Goal: Information Seeking & Learning: Compare options

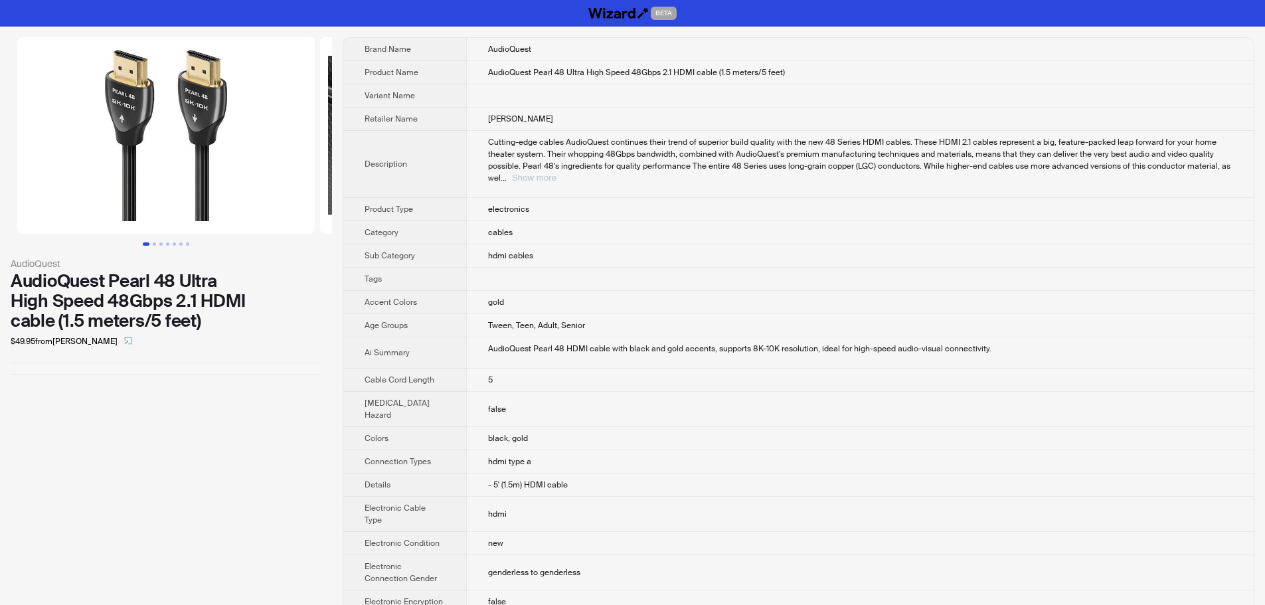
click at [557, 173] on button "Show more" at bounding box center [534, 178] width 44 height 10
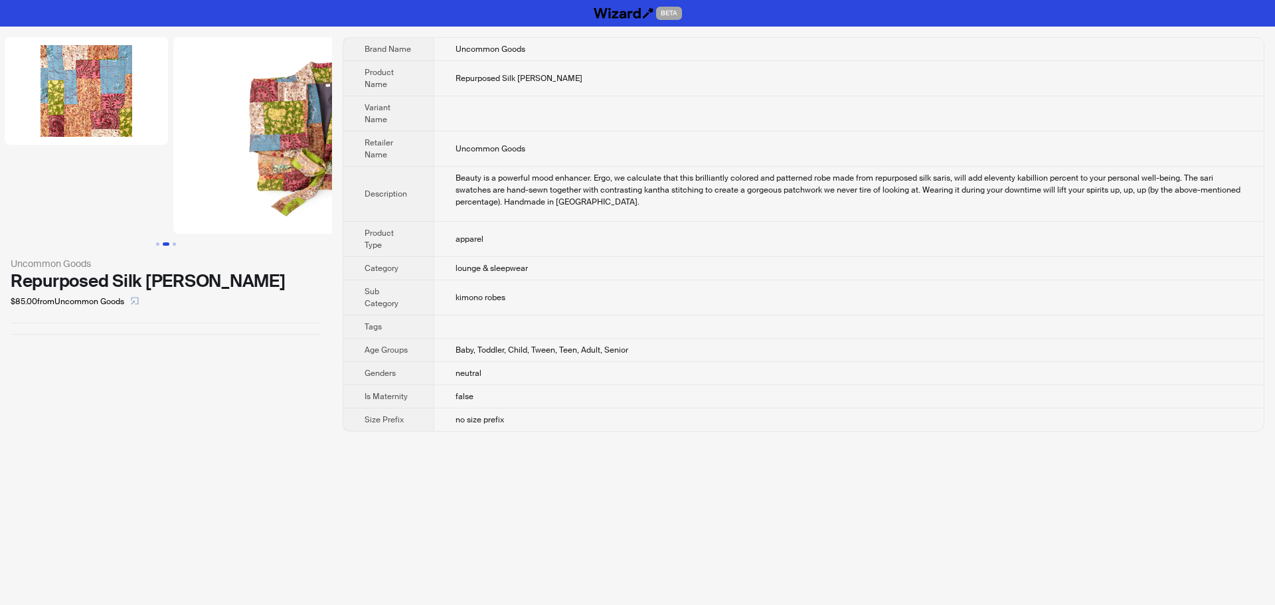
drag, startPoint x: 232, startPoint y: 189, endPoint x: 32, endPoint y: 197, distance: 200.1
click at [46, 197] on li at bounding box center [86, 135] width 169 height 197
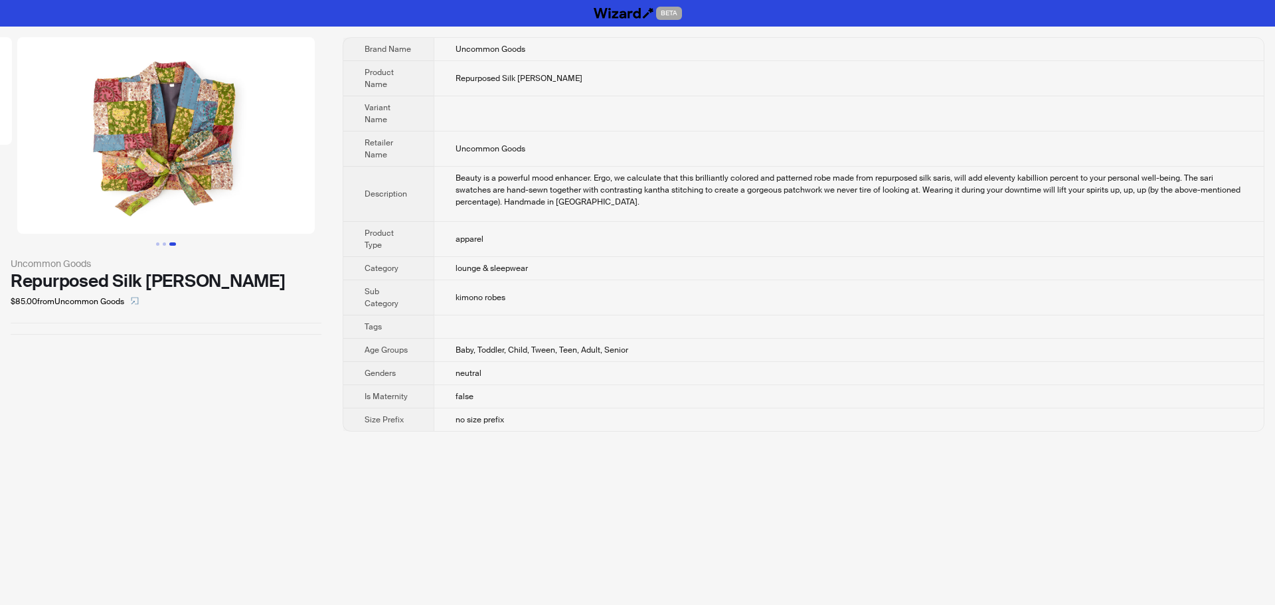
drag, startPoint x: 203, startPoint y: 195, endPoint x: 14, endPoint y: 205, distance: 189.5
click at [14, 205] on ul at bounding box center [166, 135] width 332 height 197
drag, startPoint x: 219, startPoint y: 195, endPoint x: 29, endPoint y: 191, distance: 190.0
click at [29, 191] on img at bounding box center [166, 135] width 298 height 197
drag, startPoint x: 224, startPoint y: 192, endPoint x: 58, endPoint y: 192, distance: 165.4
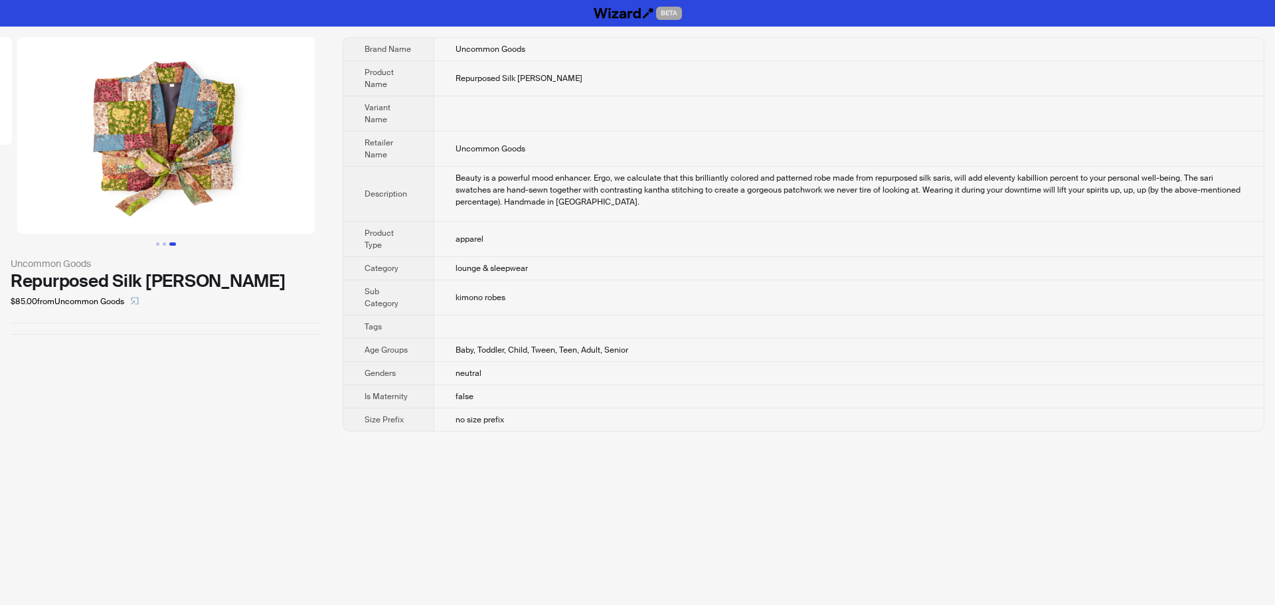
click at [58, 192] on img at bounding box center [166, 135] width 298 height 197
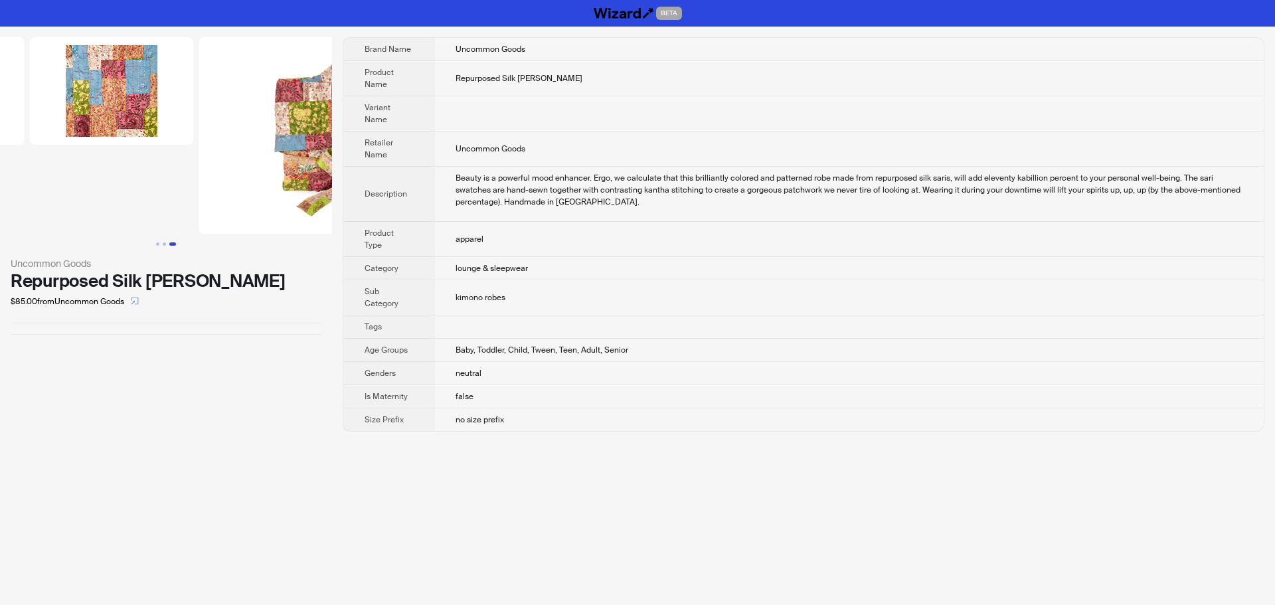
drag, startPoint x: 63, startPoint y: 192, endPoint x: 195, endPoint y: 186, distance: 132.3
click at [192, 186] on ul at bounding box center [166, 135] width 332 height 197
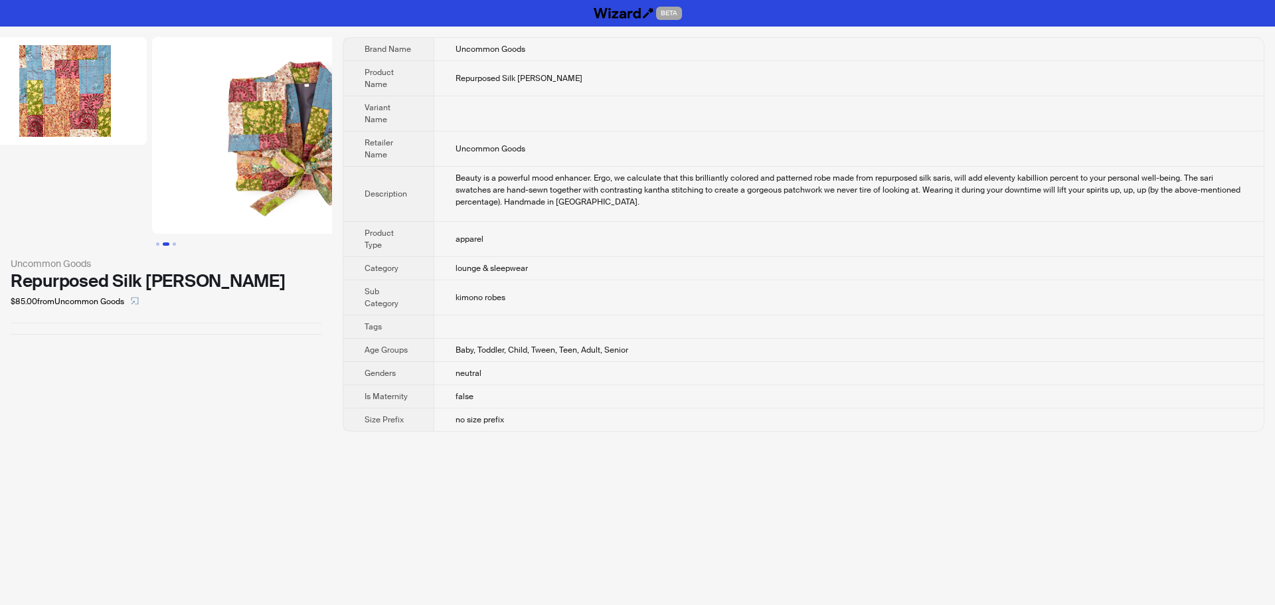
drag, startPoint x: 67, startPoint y: 192, endPoint x: 0, endPoint y: 196, distance: 67.2
click at [0, 196] on ul at bounding box center [166, 135] width 332 height 197
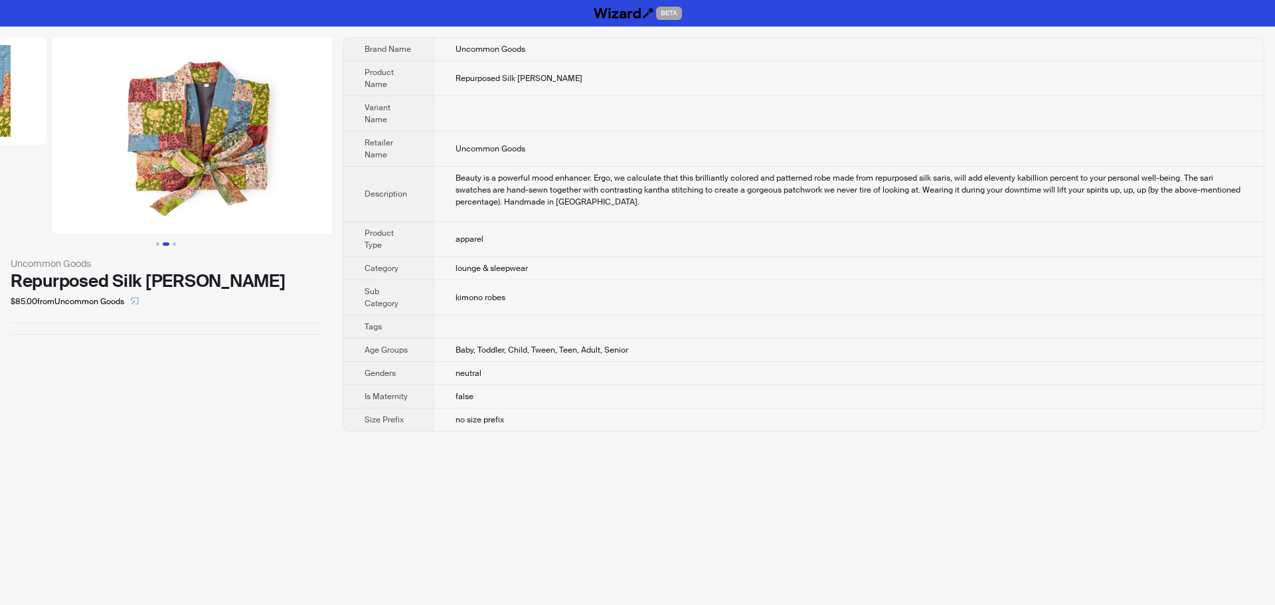
scroll to position [0, 337]
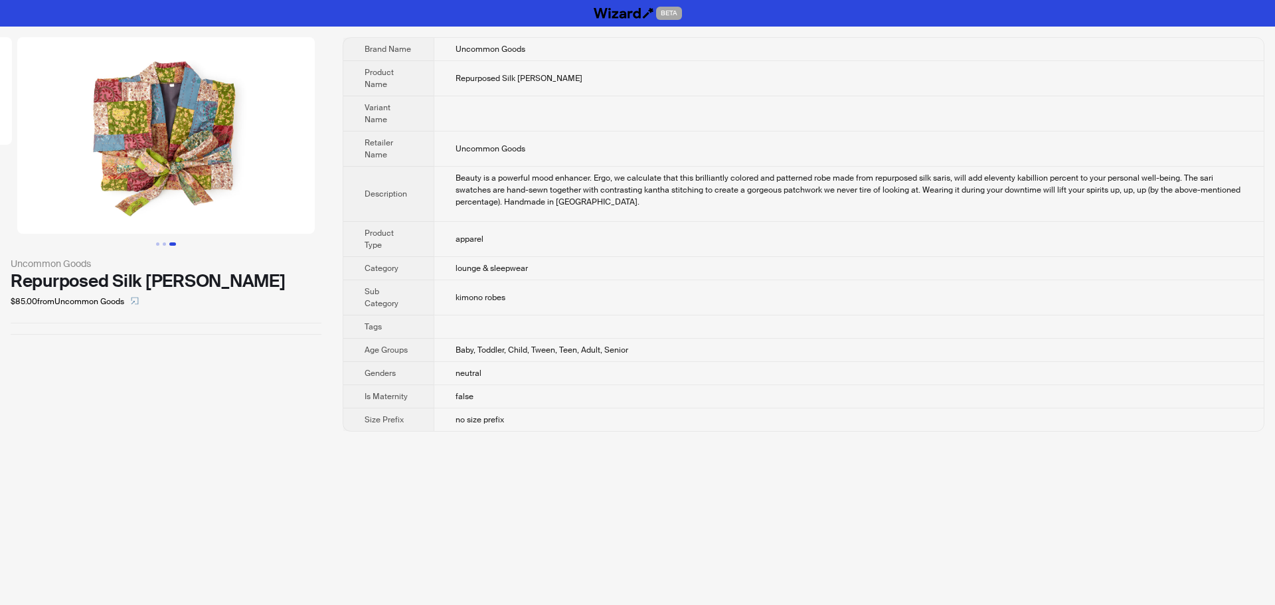
drag, startPoint x: 250, startPoint y: 185, endPoint x: 68, endPoint y: 193, distance: 181.5
click at [68, 193] on ul at bounding box center [166, 135] width 332 height 197
drag, startPoint x: 534, startPoint y: 76, endPoint x: 592, endPoint y: 80, distance: 57.9
click at [592, 80] on td "Repurposed Silk Sari Kantha Robe" at bounding box center [849, 78] width 830 height 35
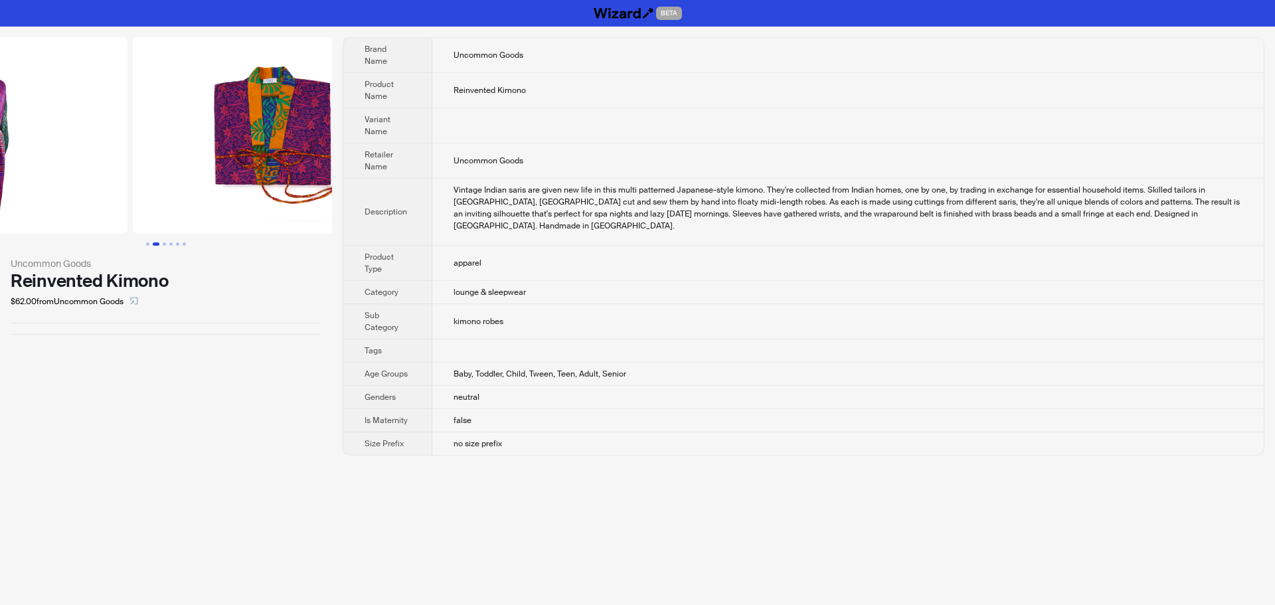
drag, startPoint x: 210, startPoint y: 151, endPoint x: 85, endPoint y: 153, distance: 124.9
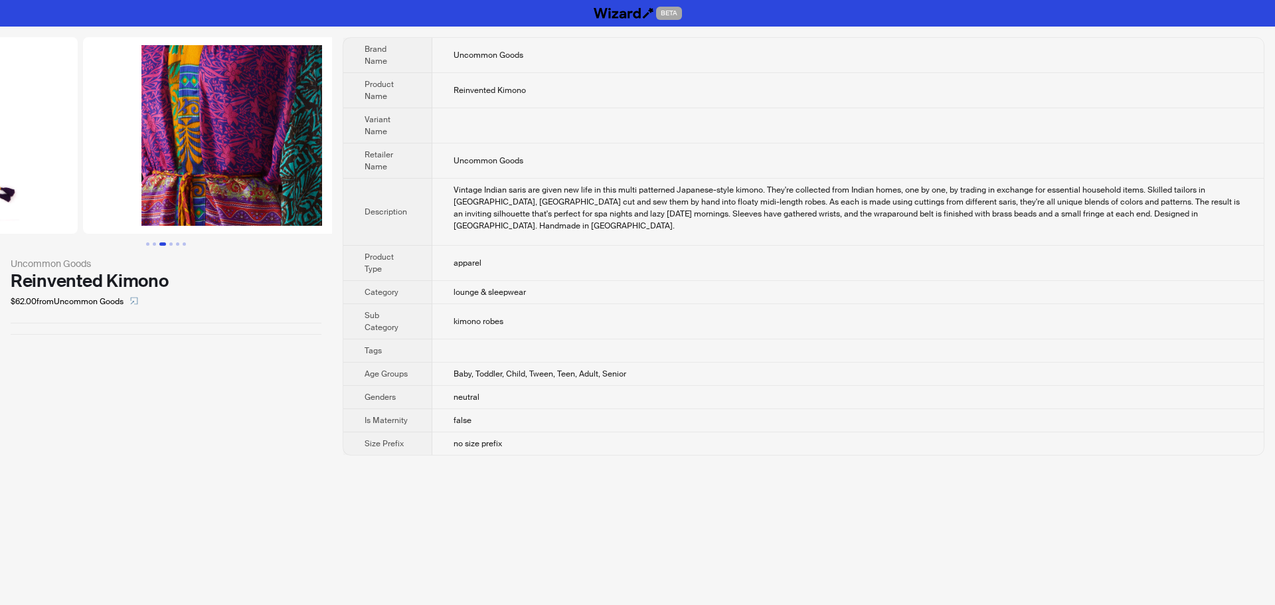
drag, startPoint x: 236, startPoint y: 174, endPoint x: 78, endPoint y: 169, distance: 158.1
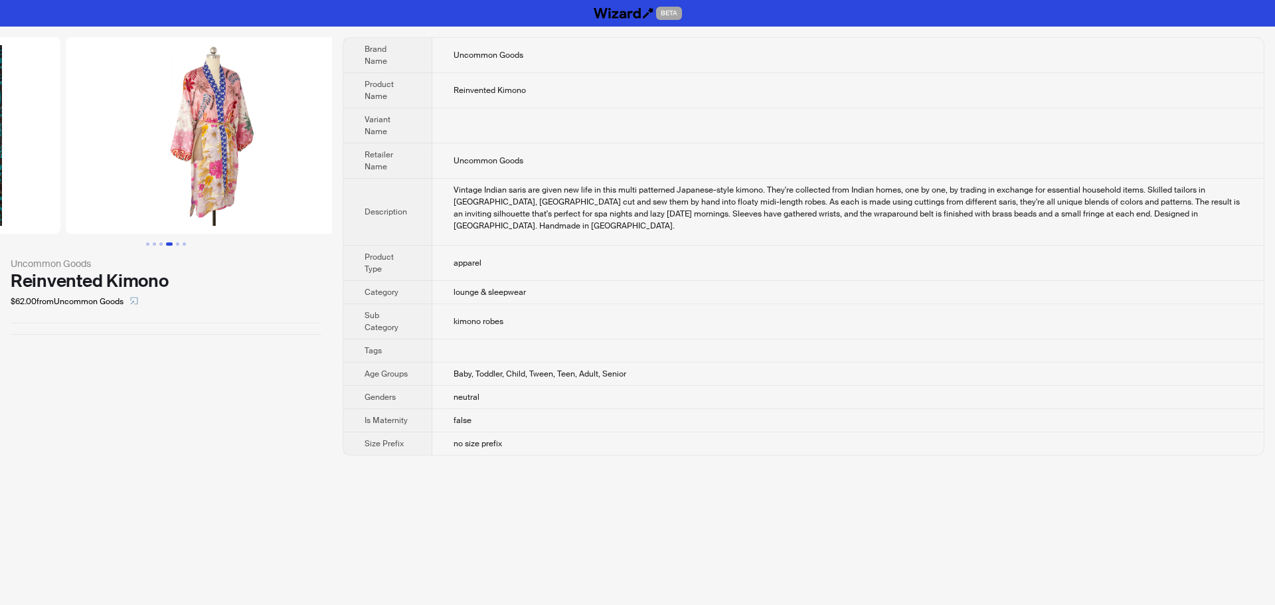
drag, startPoint x: 241, startPoint y: 184, endPoint x: 72, endPoint y: 183, distance: 169.4
click at [72, 183] on ul at bounding box center [166, 135] width 332 height 197
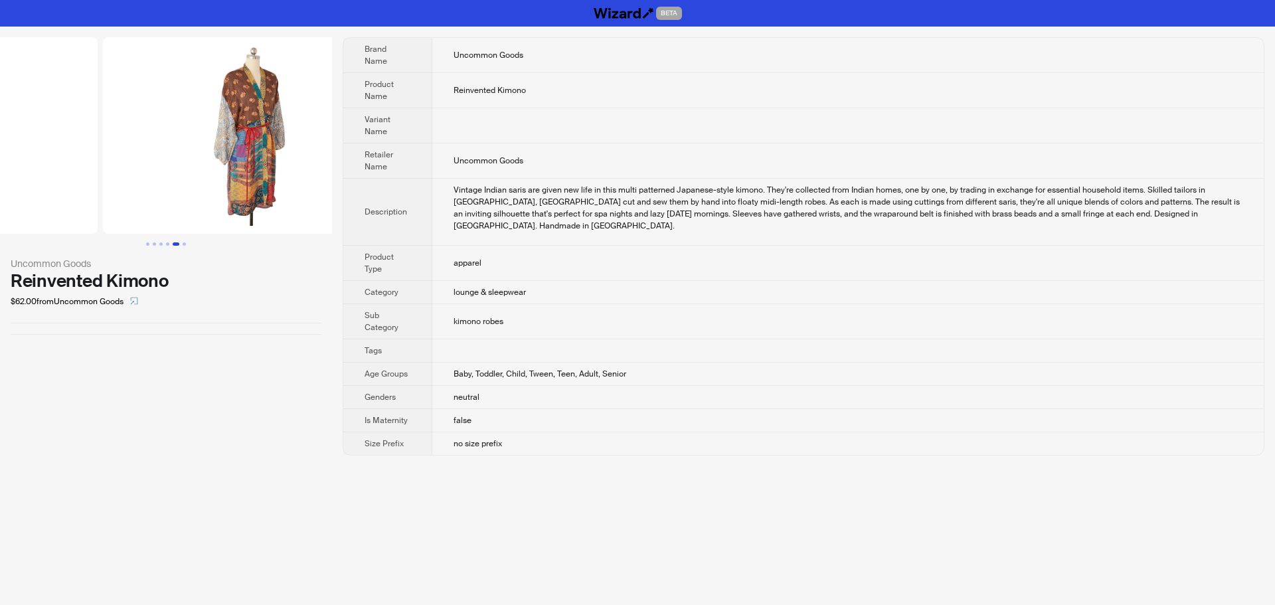
drag, startPoint x: 267, startPoint y: 178, endPoint x: 122, endPoint y: 179, distance: 144.8
click at [122, 179] on ul at bounding box center [166, 135] width 332 height 197
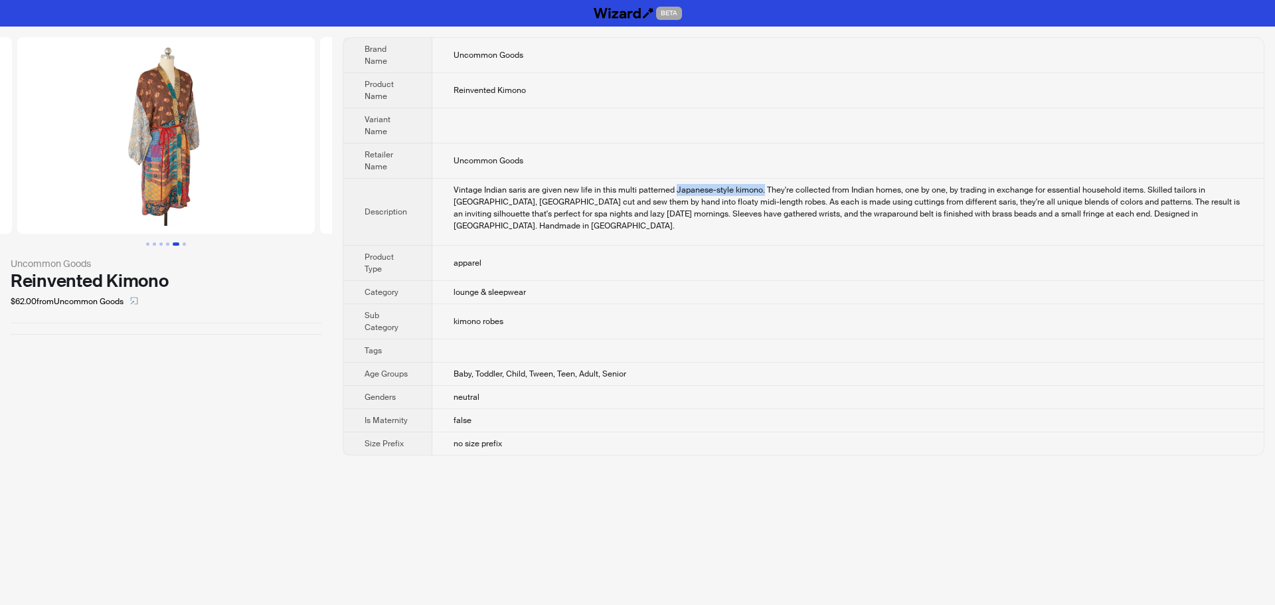
drag, startPoint x: 674, startPoint y: 181, endPoint x: 761, endPoint y: 179, distance: 87.0
click at [761, 184] on div "Vintage Indian saris are given new life in this multi patterned Japanese-style …" at bounding box center [848, 208] width 789 height 48
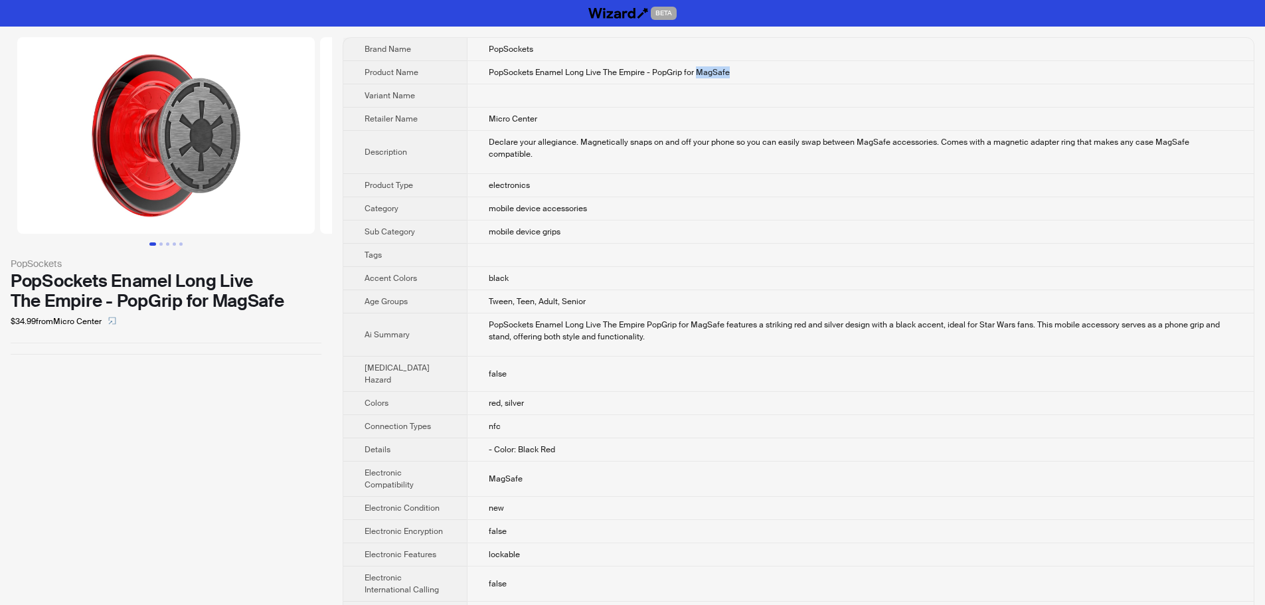
drag, startPoint x: 686, startPoint y: 70, endPoint x: 802, endPoint y: 71, distance: 115.6
click at [802, 71] on td "PopSockets Enamel Long Live The Empire - PopGrip for MagSafe" at bounding box center [860, 72] width 787 height 23
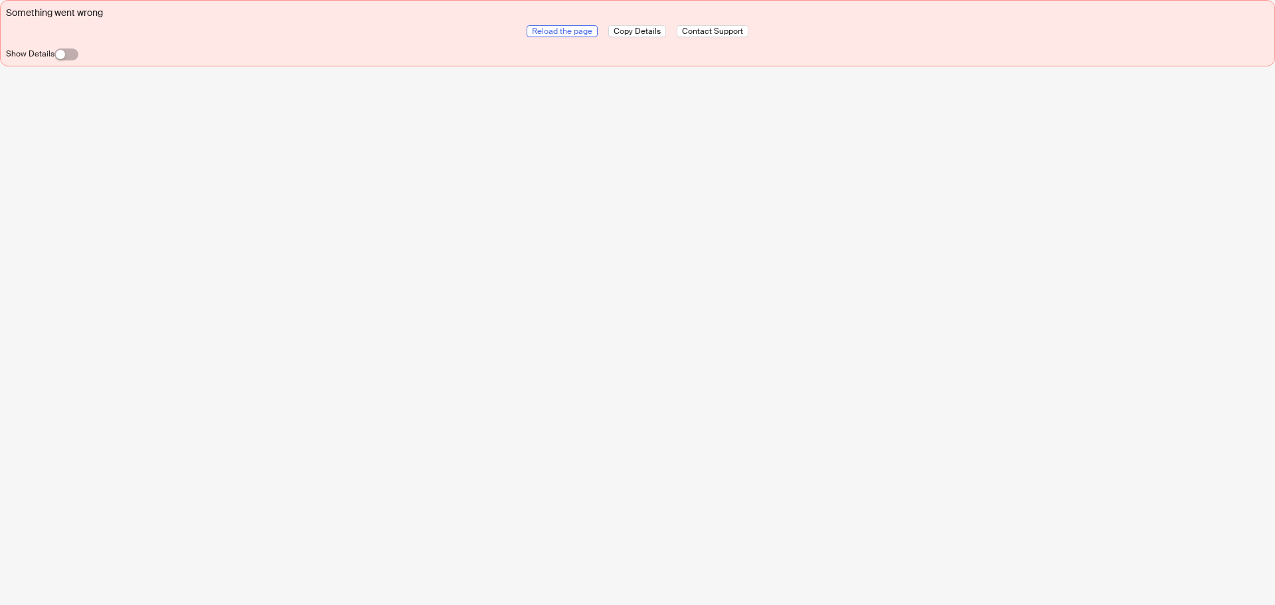
click at [578, 31] on span "Reload the page" at bounding box center [562, 31] width 60 height 11
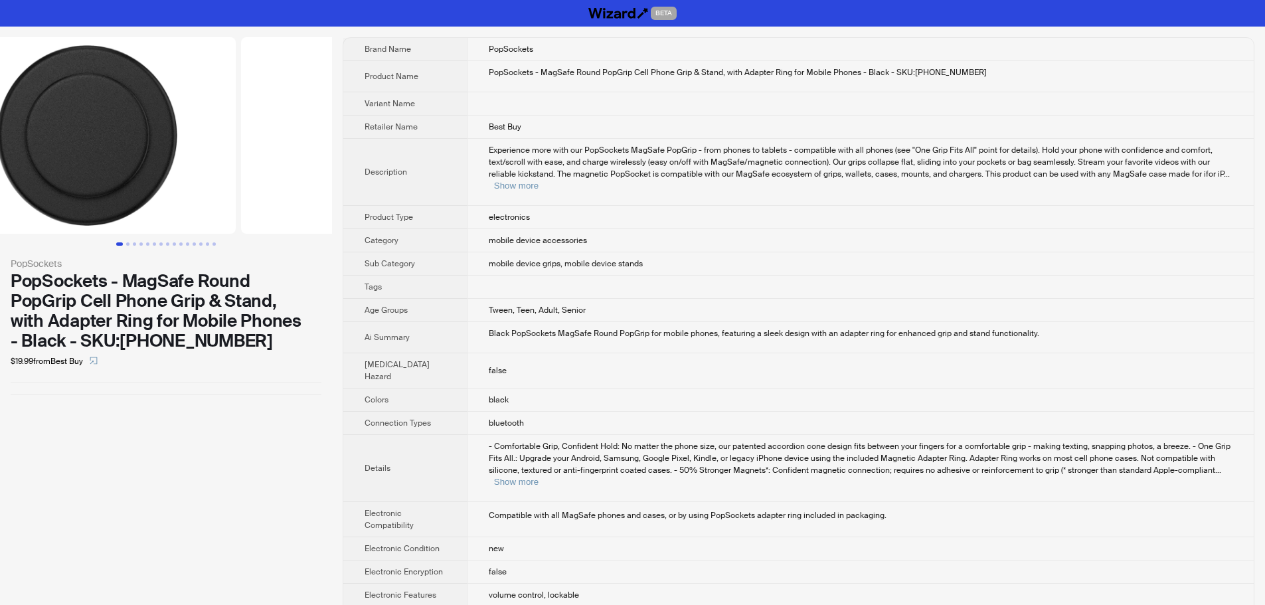
drag, startPoint x: 258, startPoint y: 151, endPoint x: 112, endPoint y: 157, distance: 146.3
click at [128, 156] on ul at bounding box center [166, 135] width 332 height 197
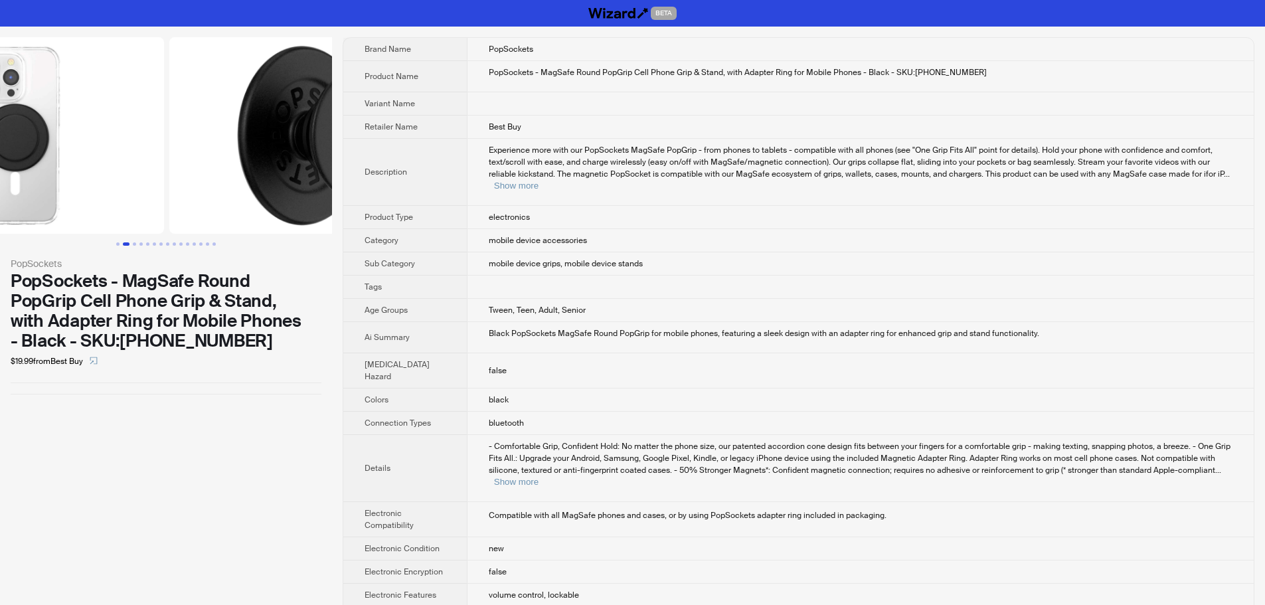
drag, startPoint x: 238, startPoint y: 169, endPoint x: 111, endPoint y: 181, distance: 127.4
click at [112, 181] on img at bounding box center [16, 135] width 298 height 197
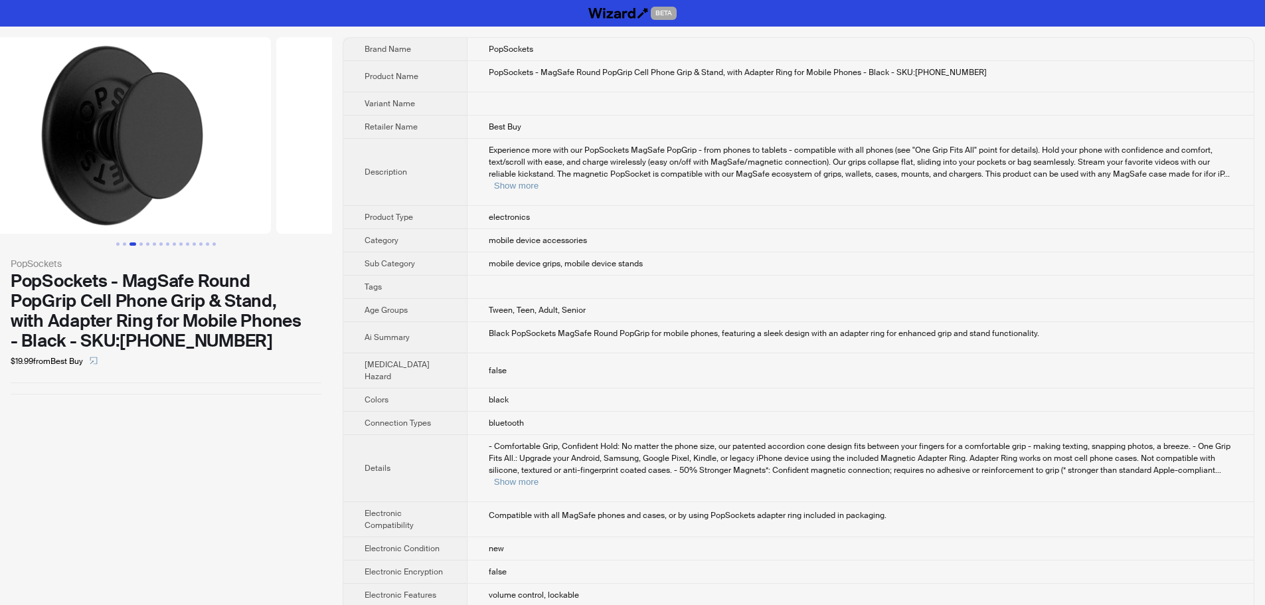
drag, startPoint x: 254, startPoint y: 188, endPoint x: 224, endPoint y: 190, distance: 29.3
click at [224, 190] on img at bounding box center [122, 135] width 298 height 197
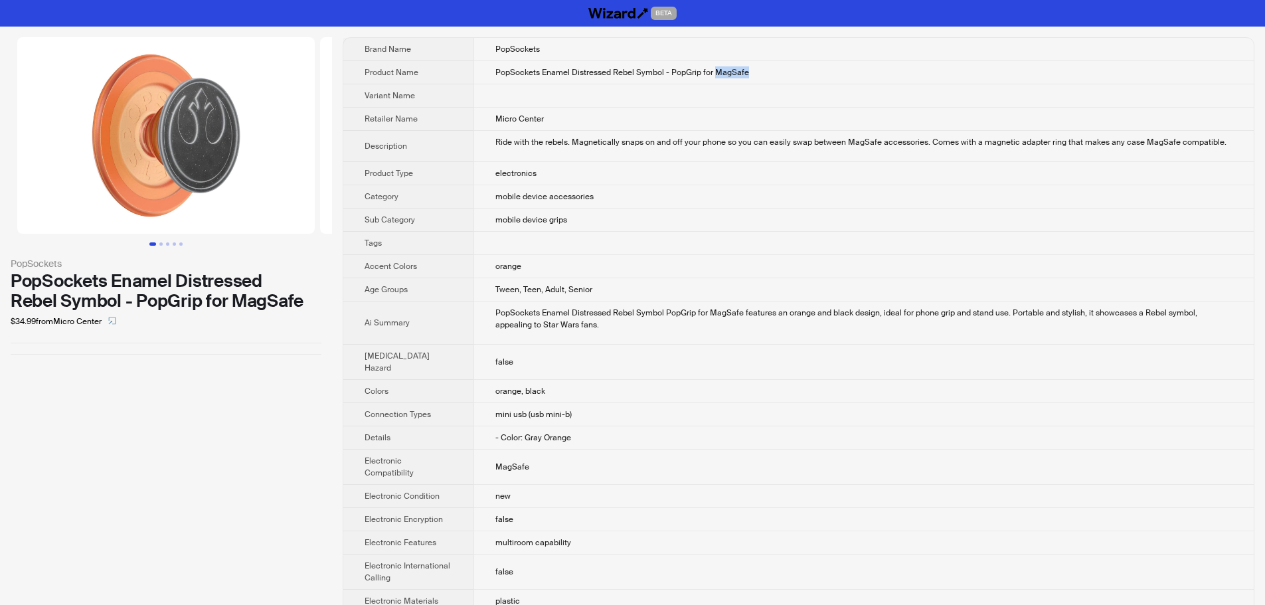
drag, startPoint x: 710, startPoint y: 74, endPoint x: 937, endPoint y: 78, distance: 227.2
click at [937, 78] on td "PopSockets Enamel Distressed Rebel Symbol - PopGrip for MagSafe" at bounding box center [864, 72] width 780 height 23
click at [936, 82] on td "PopSockets Enamel Distressed Rebel Symbol - PopGrip for MagSafe" at bounding box center [864, 72] width 780 height 23
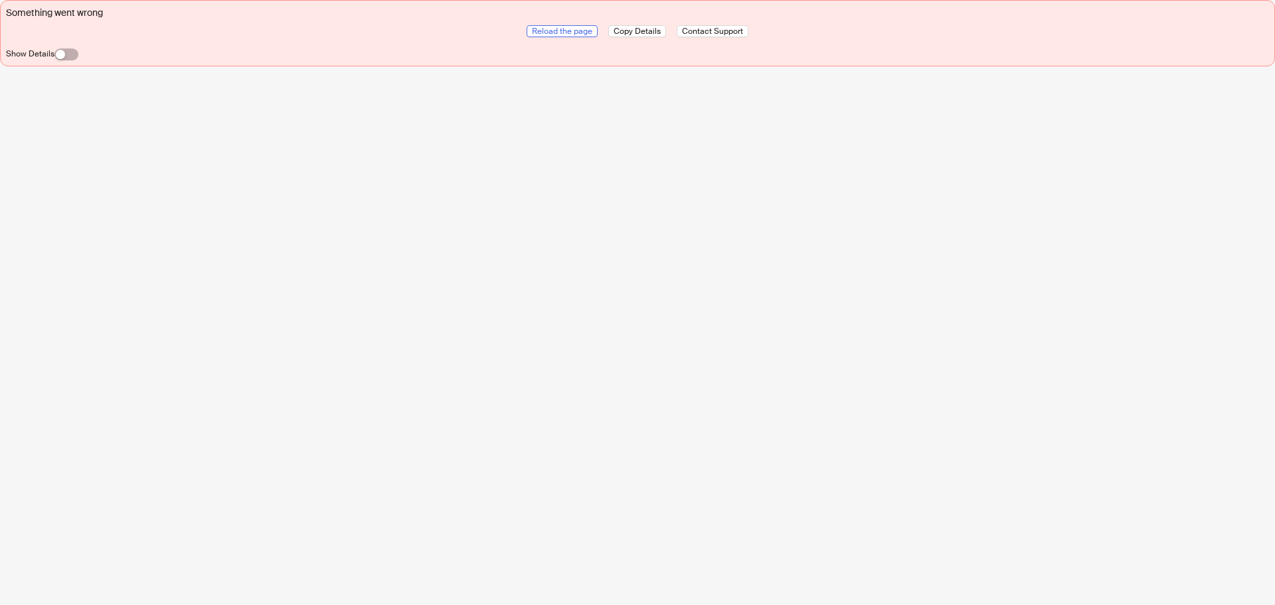
click at [562, 33] on span "Reload the page" at bounding box center [562, 31] width 60 height 11
click at [563, 33] on span "Reload the page" at bounding box center [562, 31] width 60 height 11
click at [574, 34] on span "Reload the page" at bounding box center [562, 31] width 60 height 11
click at [58, 56] on div "button" at bounding box center [60, 54] width 9 height 9
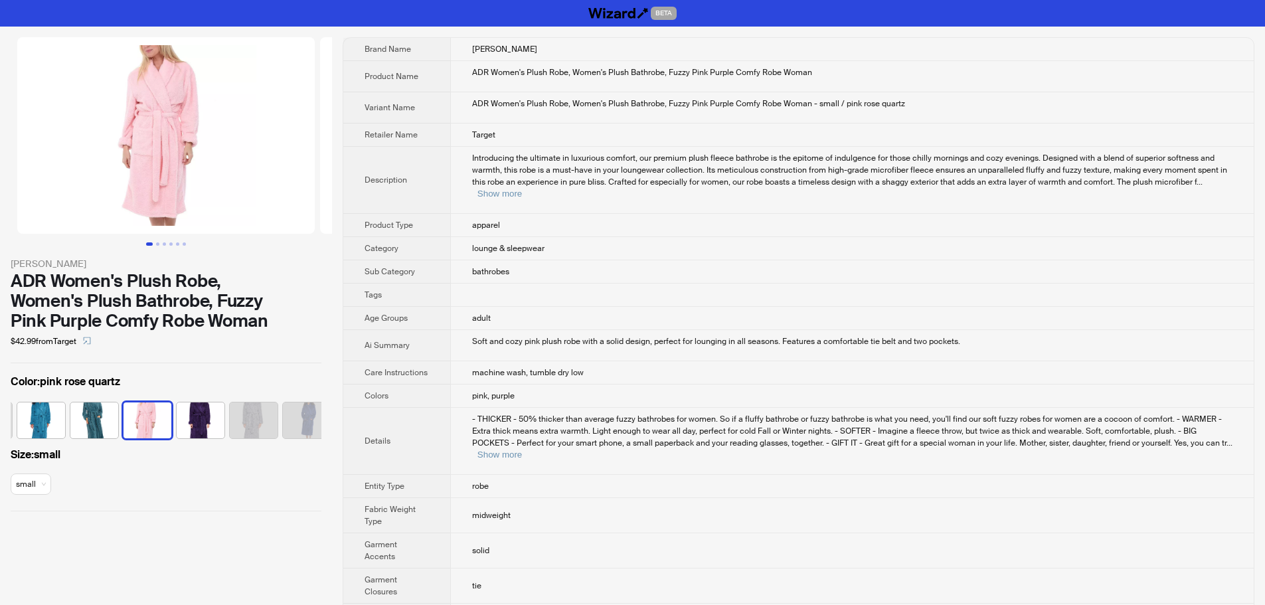
scroll to position [0, 539]
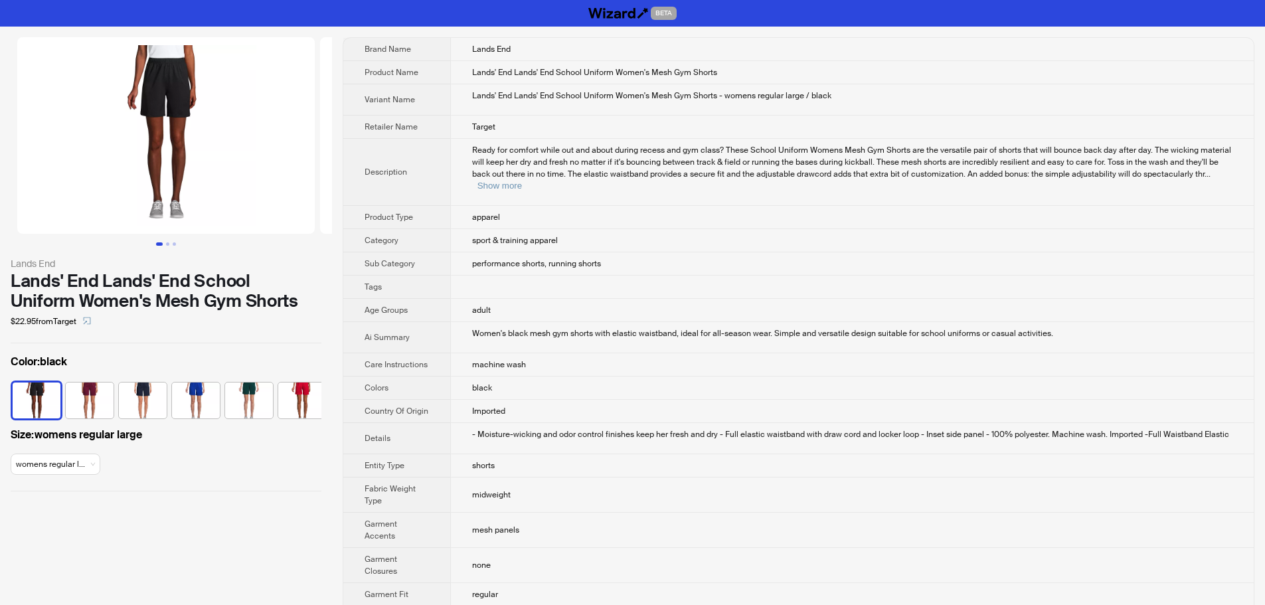
click at [990, 215] on td "apparel" at bounding box center [852, 217] width 804 height 23
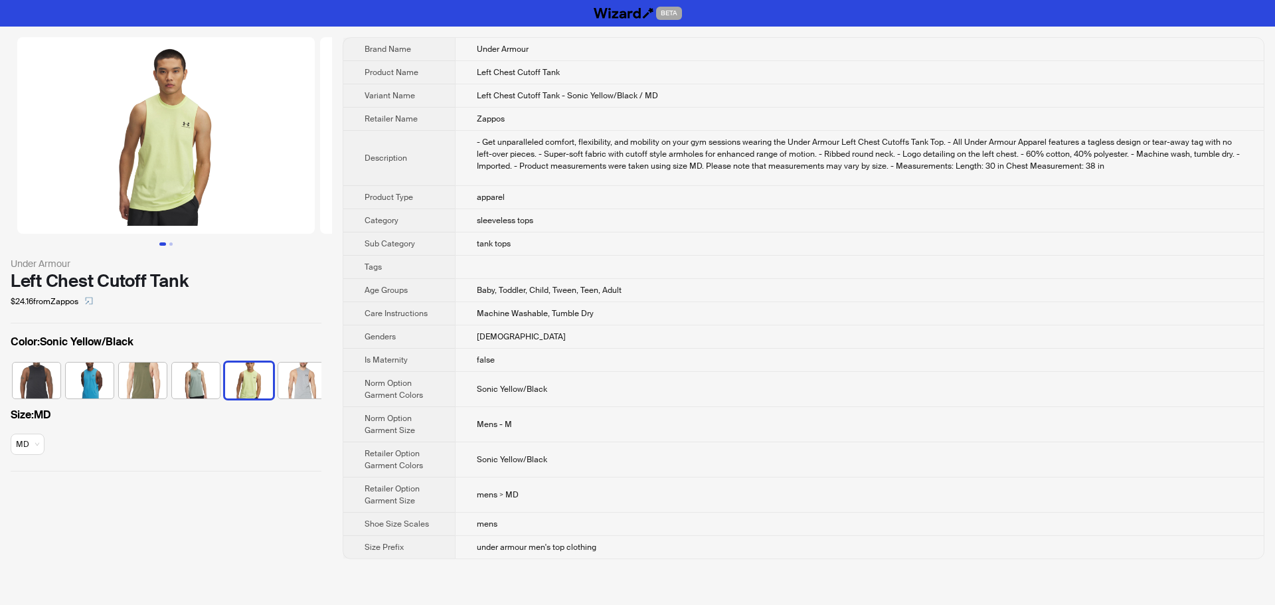
scroll to position [0, 114]
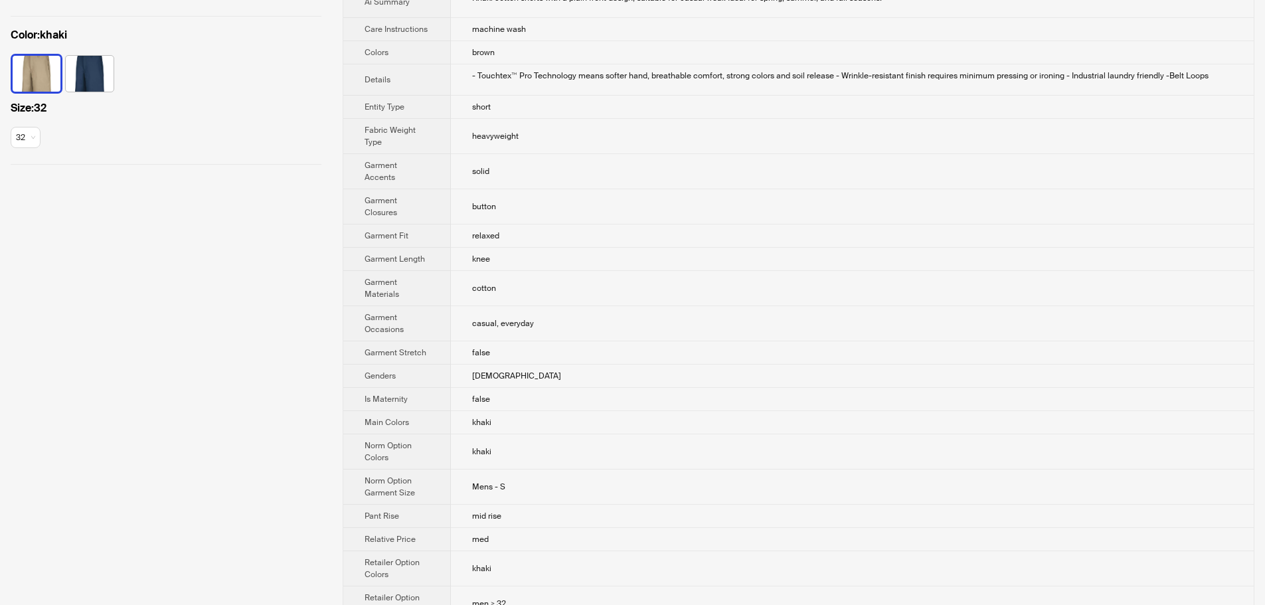
scroll to position [398, 0]
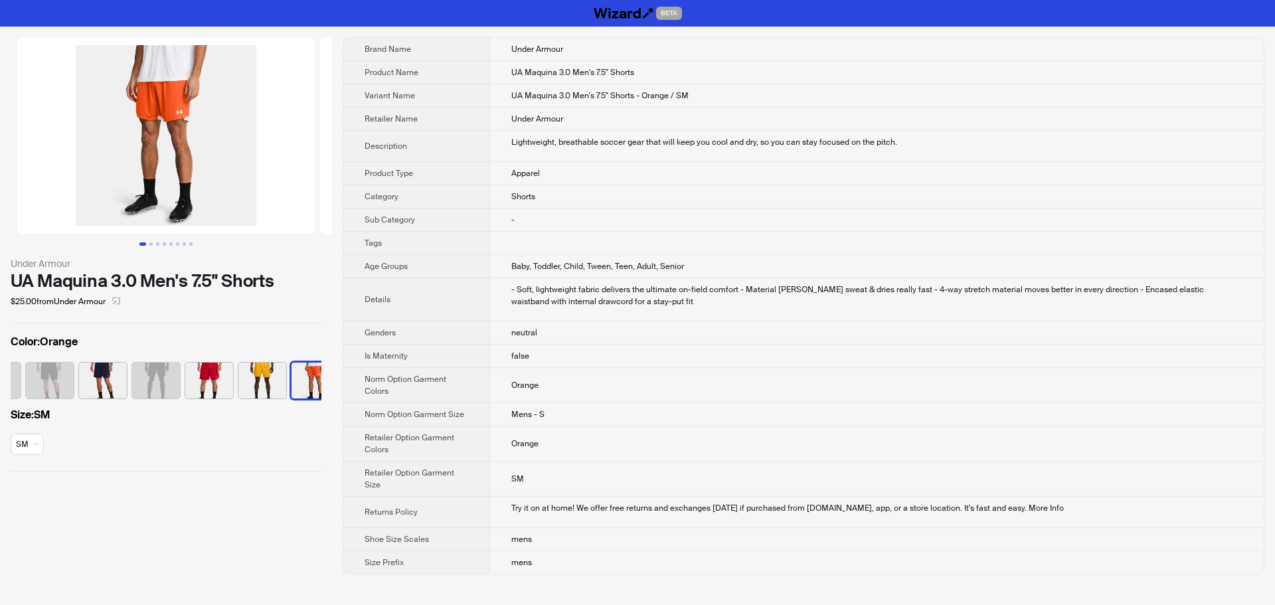
scroll to position [0, 114]
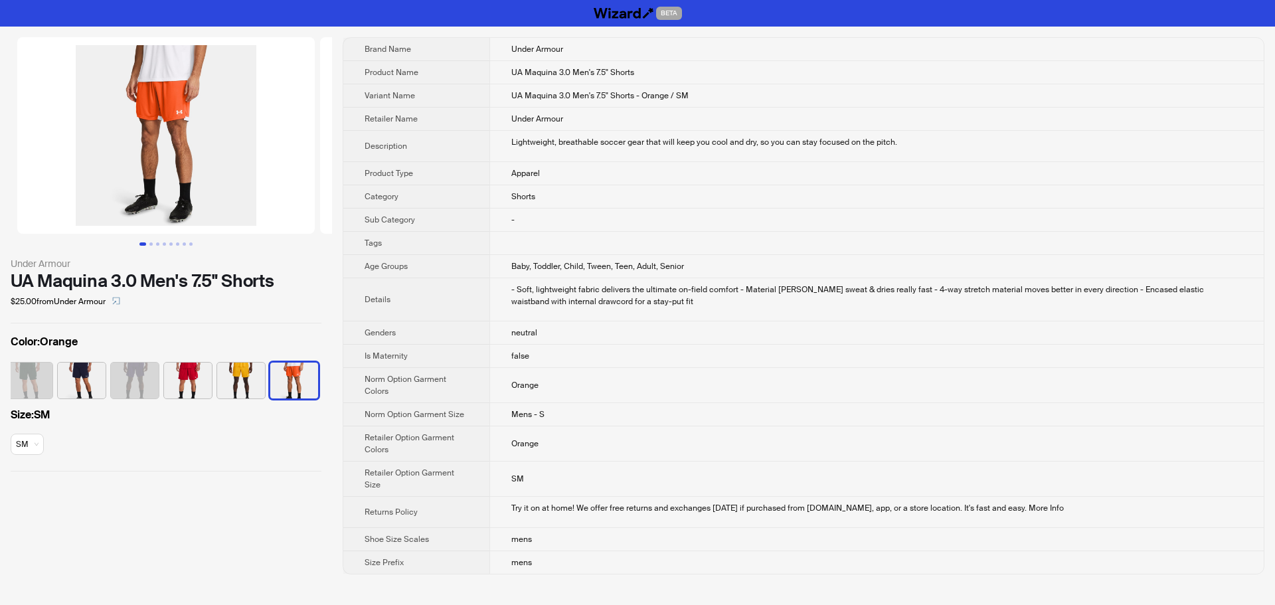
click at [1124, 143] on div "Lightweight, breathable soccer gear that will keep you cool and dry, so you can…" at bounding box center [876, 142] width 731 height 12
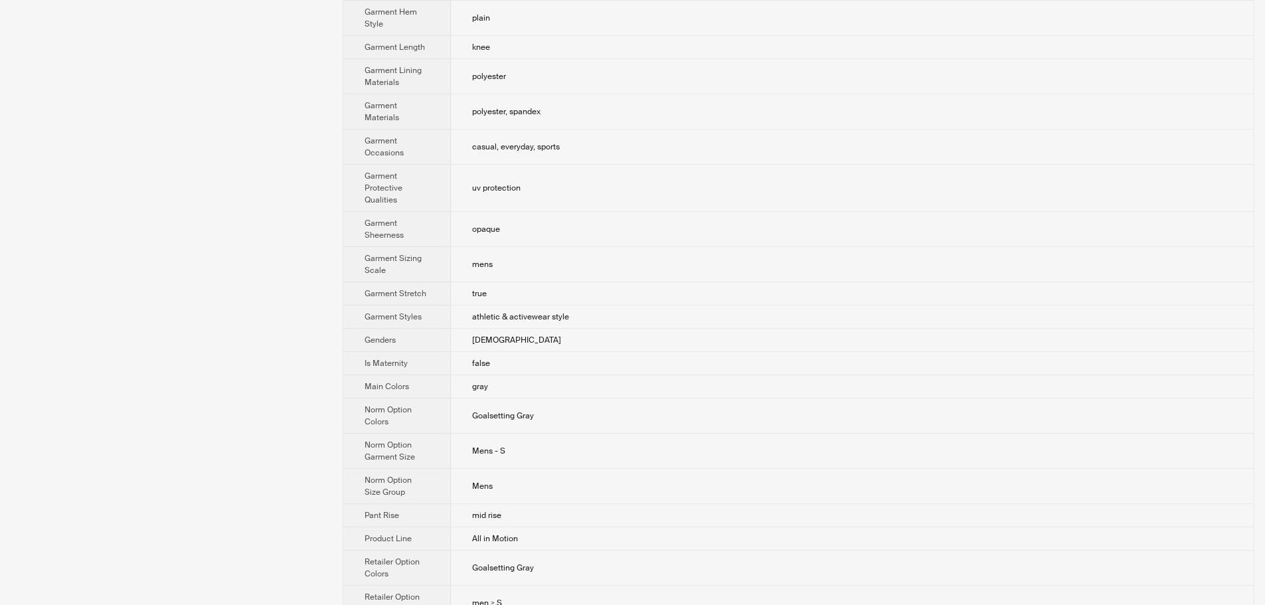
scroll to position [598, 0]
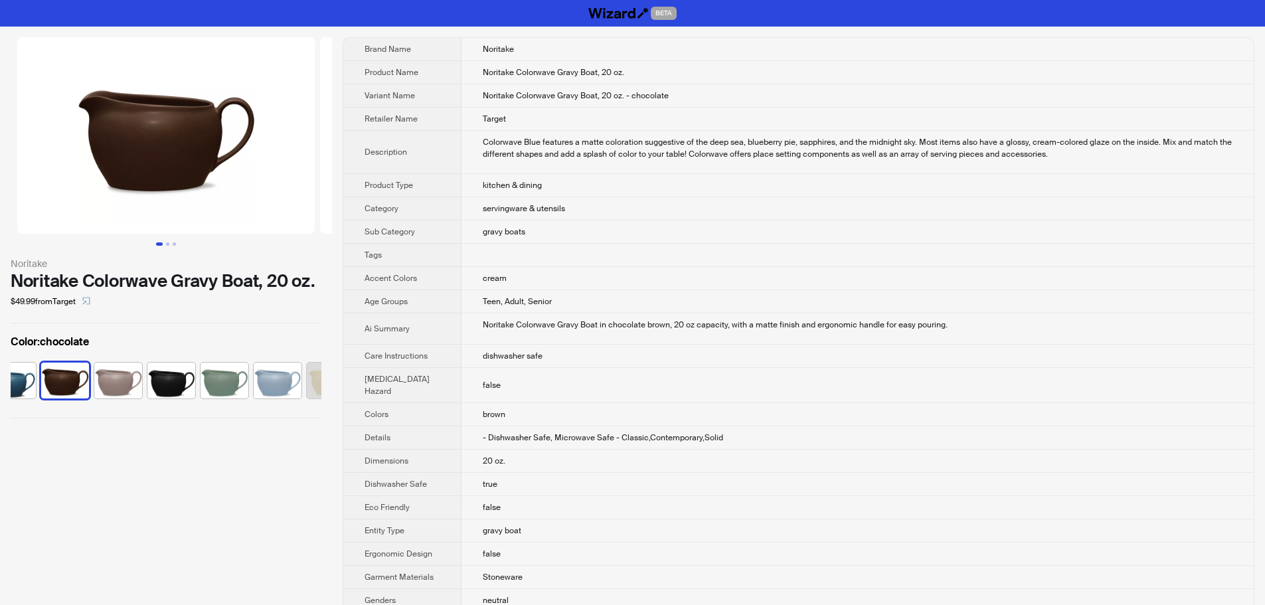
scroll to position [0, 87]
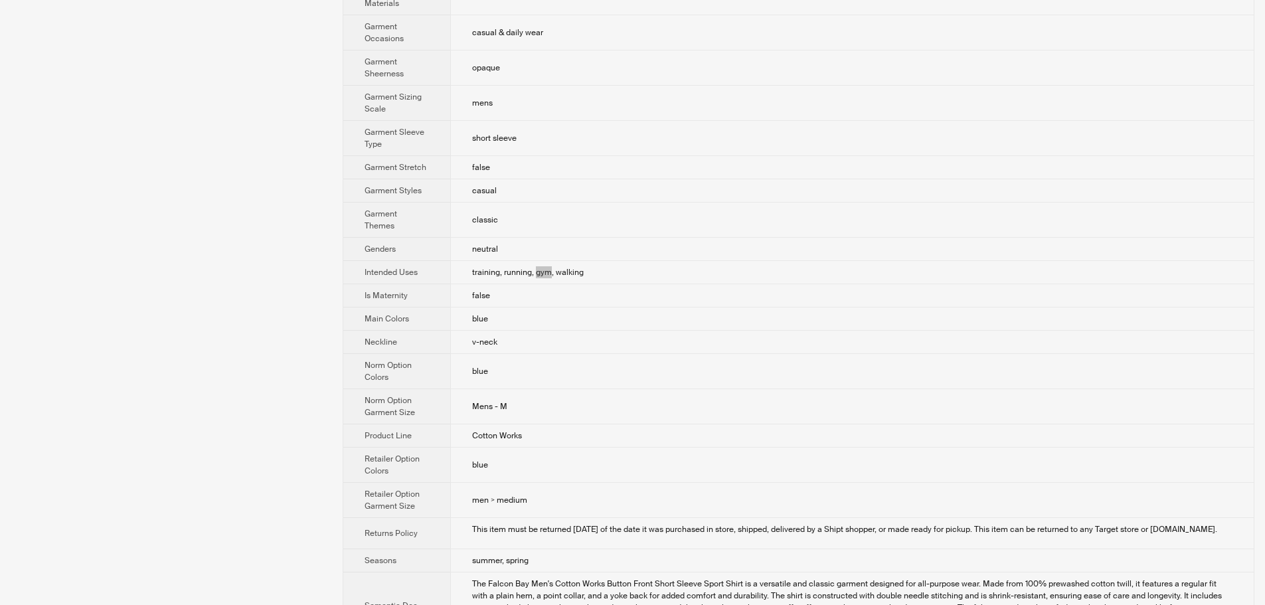
scroll to position [797, 0]
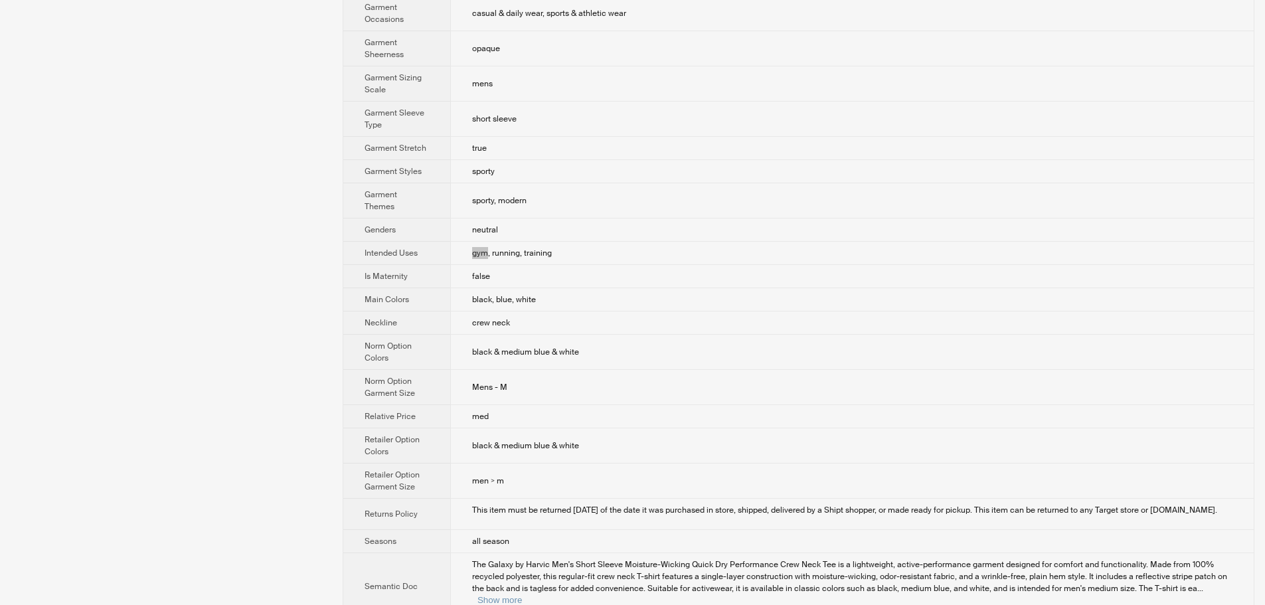
scroll to position [863, 0]
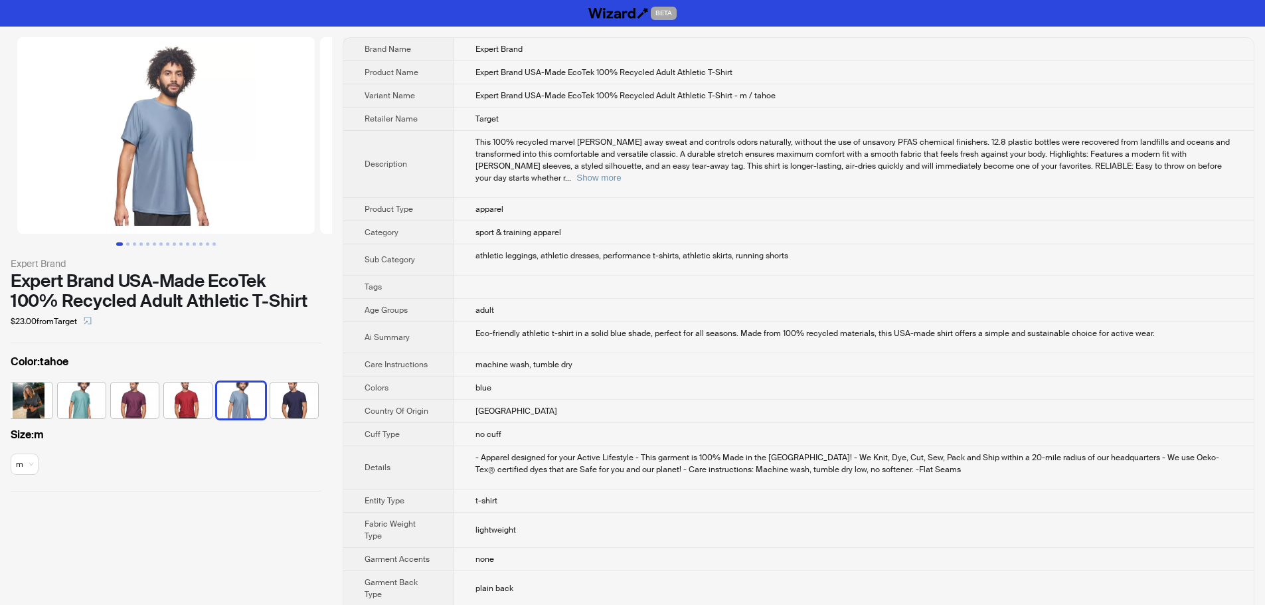
click at [978, 169] on span "This 100% recycled marvel wicks away sweat and controls odors naturally, withou…" at bounding box center [852, 160] width 754 height 46
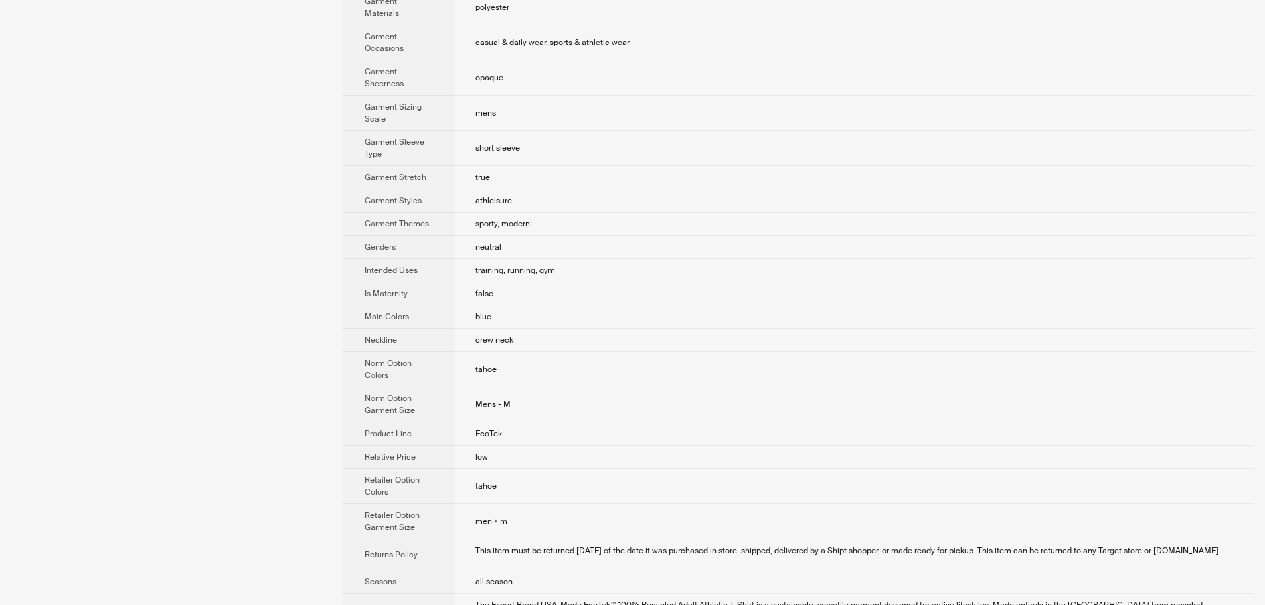
scroll to position [797, 0]
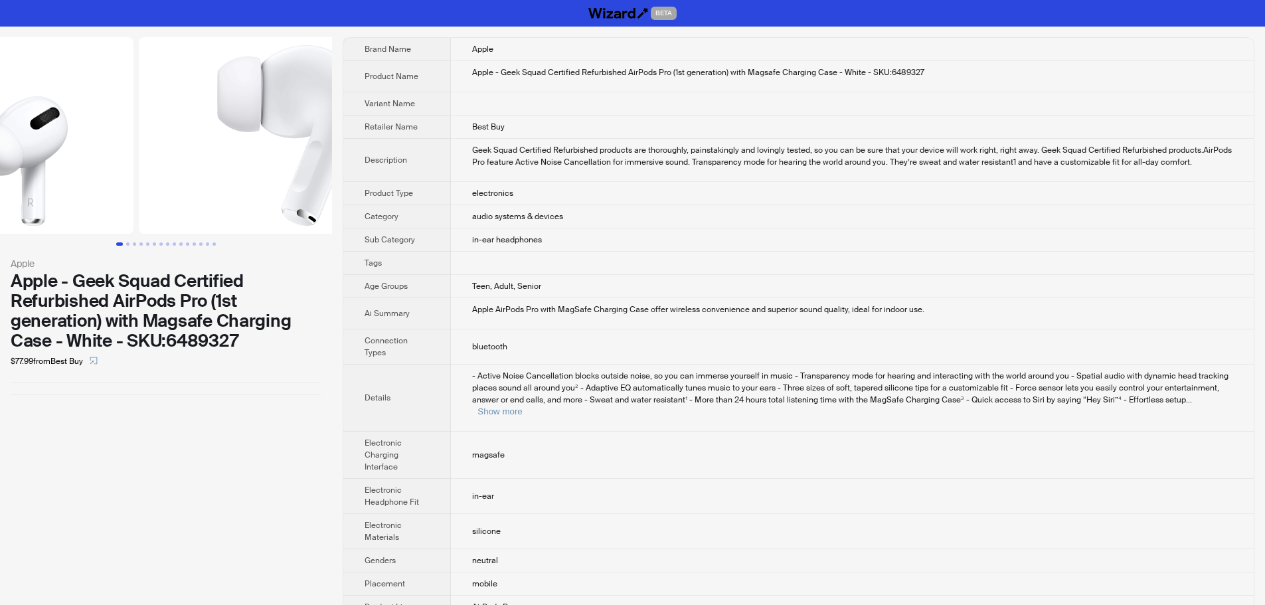
drag, startPoint x: 228, startPoint y: 177, endPoint x: 38, endPoint y: 168, distance: 190.8
click at [38, 168] on ul at bounding box center [166, 135] width 332 height 197
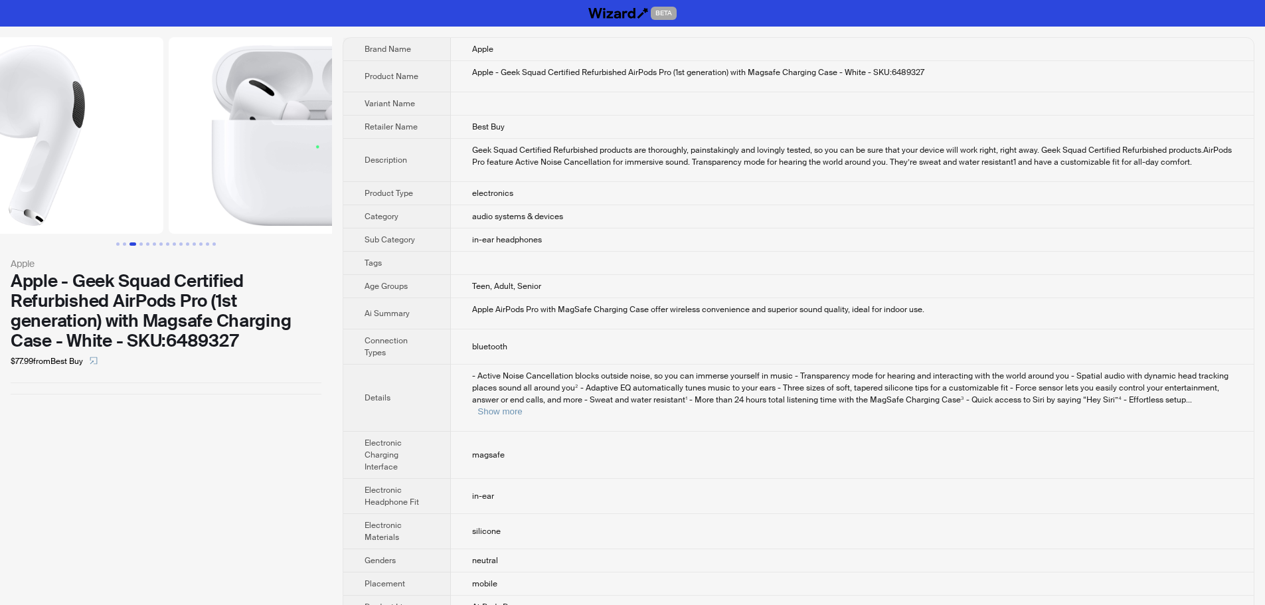
drag, startPoint x: 240, startPoint y: 169, endPoint x: 58, endPoint y: 169, distance: 182.0
click at [58, 169] on ul at bounding box center [166, 135] width 332 height 197
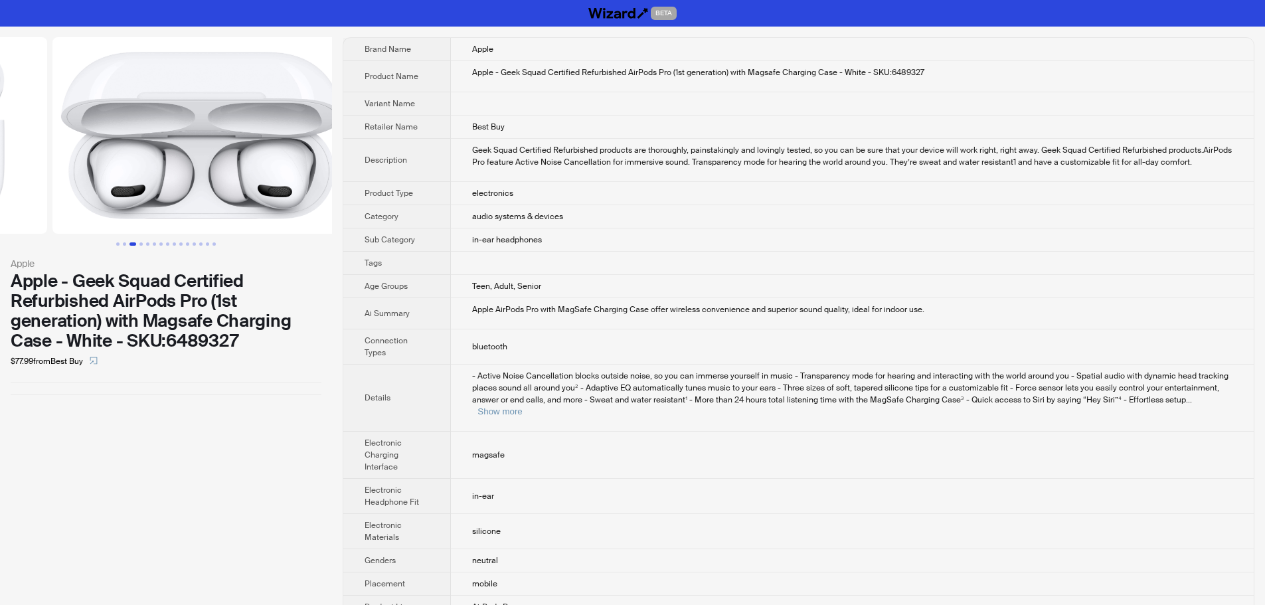
drag, startPoint x: 169, startPoint y: 171, endPoint x: 15, endPoint y: 172, distance: 154.1
click at [0, 172] on ul at bounding box center [166, 135] width 332 height 197
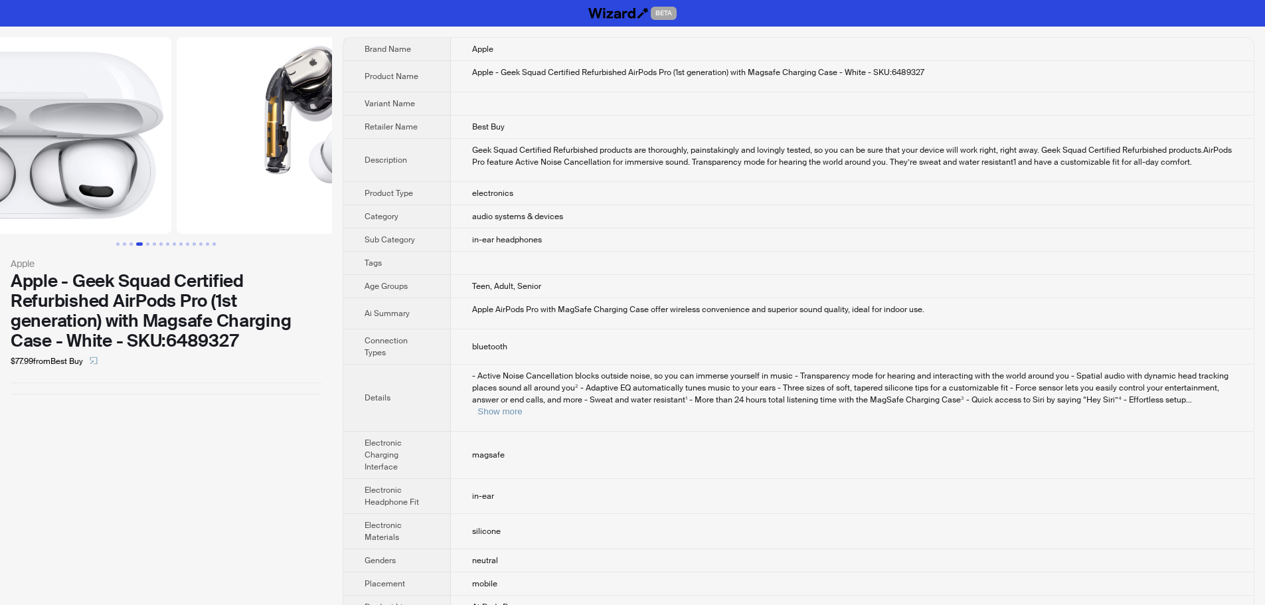
drag, startPoint x: 218, startPoint y: 176, endPoint x: 60, endPoint y: 195, distance: 159.1
click at [60, 179] on ul at bounding box center [166, 135] width 332 height 197
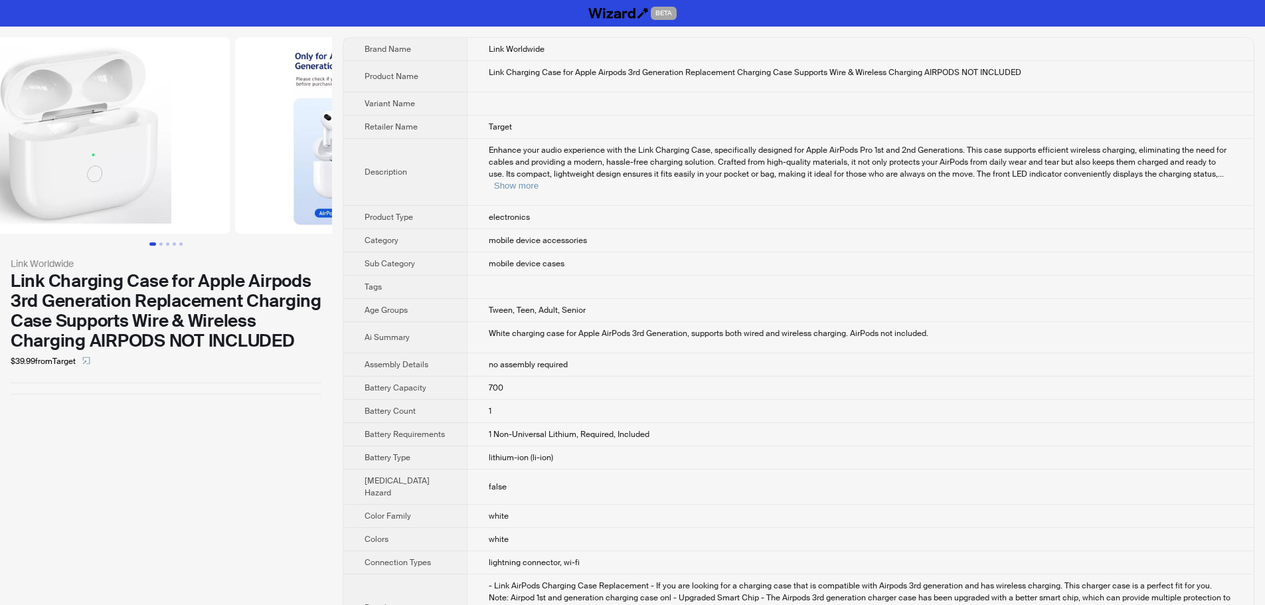
scroll to position [0, 303]
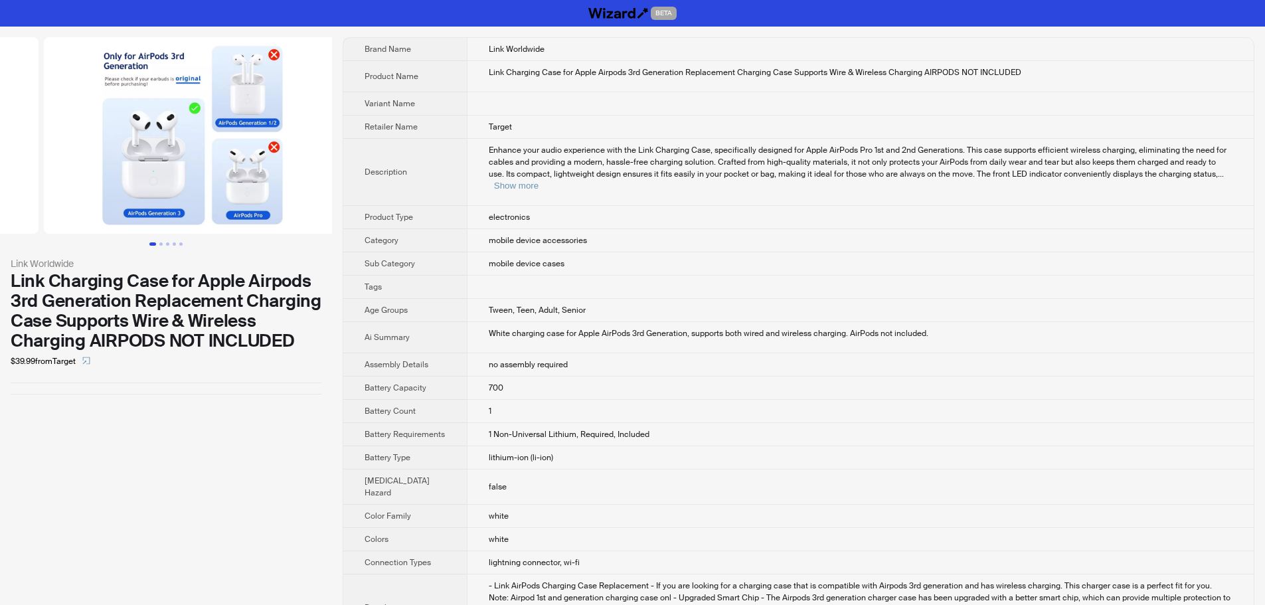
drag, startPoint x: 187, startPoint y: 192, endPoint x: 41, endPoint y: 192, distance: 146.8
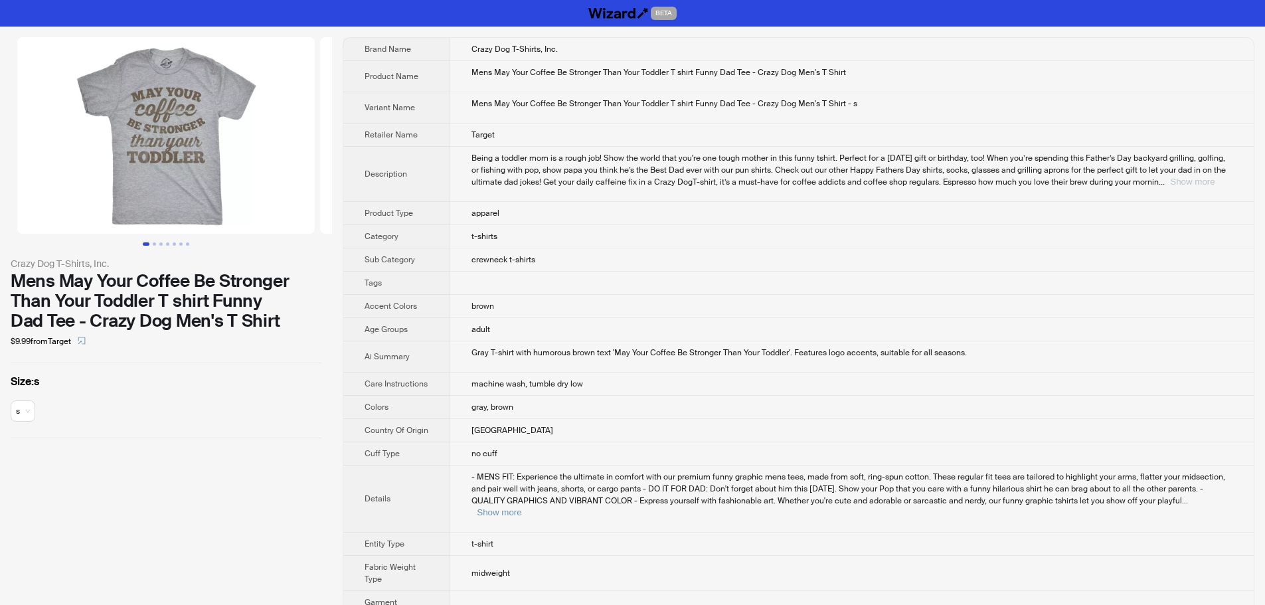
click at [1196, 179] on button "Show more" at bounding box center [1192, 182] width 44 height 10
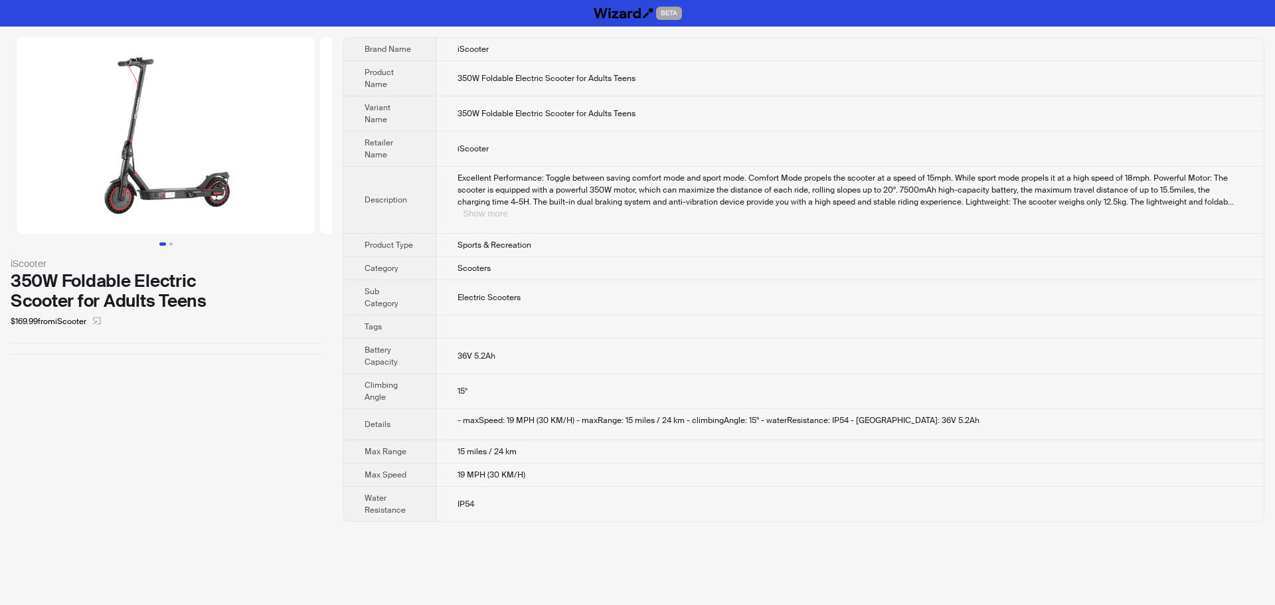
click at [507, 209] on button "Show more" at bounding box center [485, 214] width 44 height 10
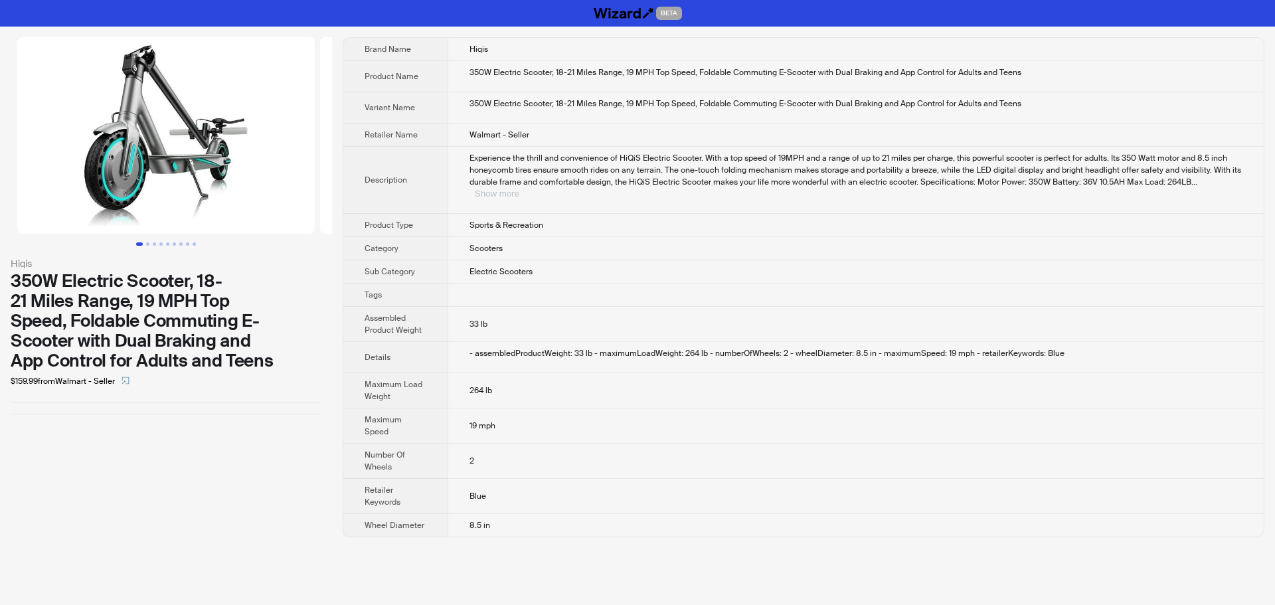
click at [519, 189] on button "Show more" at bounding box center [497, 194] width 44 height 10
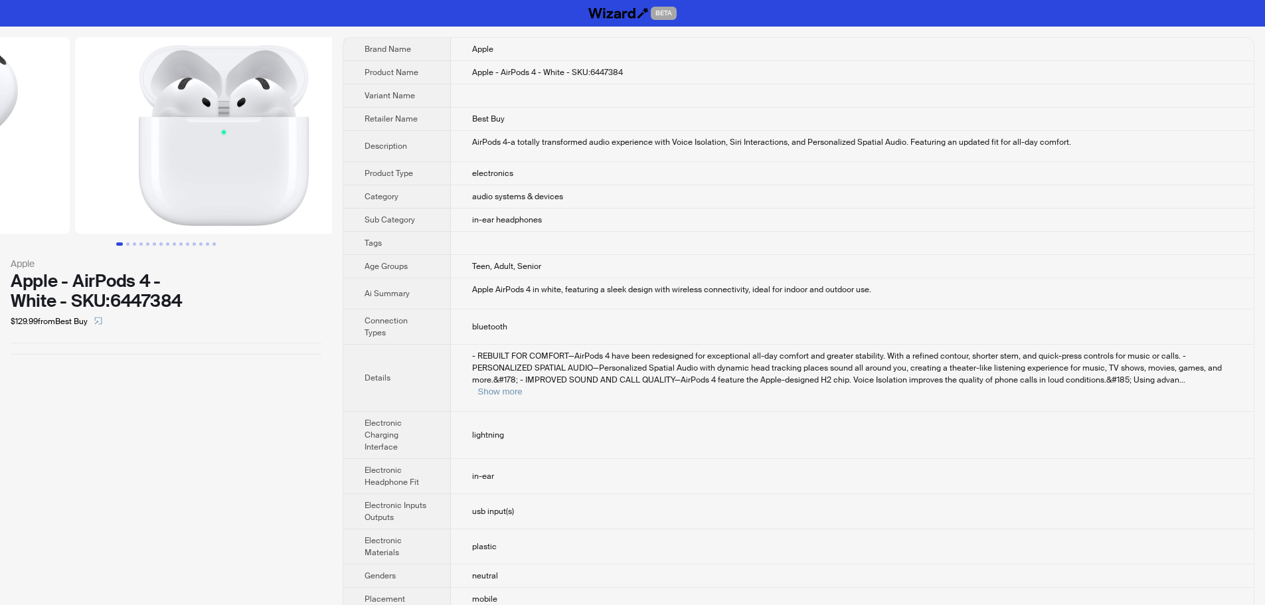
drag, startPoint x: 224, startPoint y: 156, endPoint x: 55, endPoint y: 155, distance: 169.3
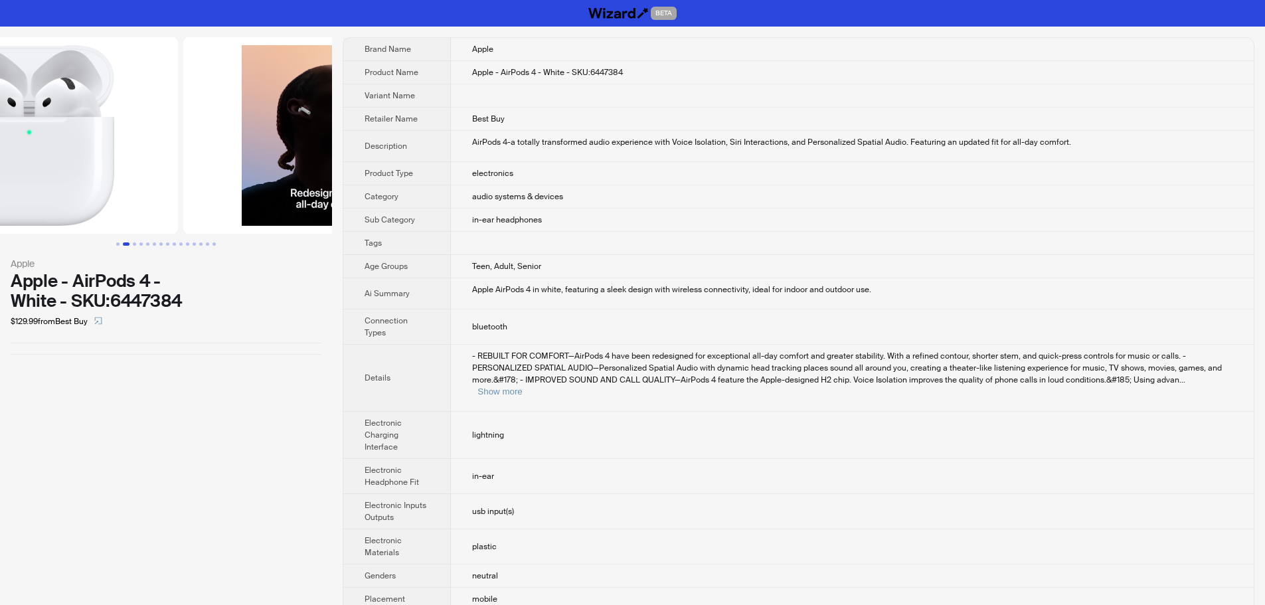
drag, startPoint x: 242, startPoint y: 155, endPoint x: 112, endPoint y: 159, distance: 130.2
click at [60, 159] on ul at bounding box center [166, 135] width 332 height 197
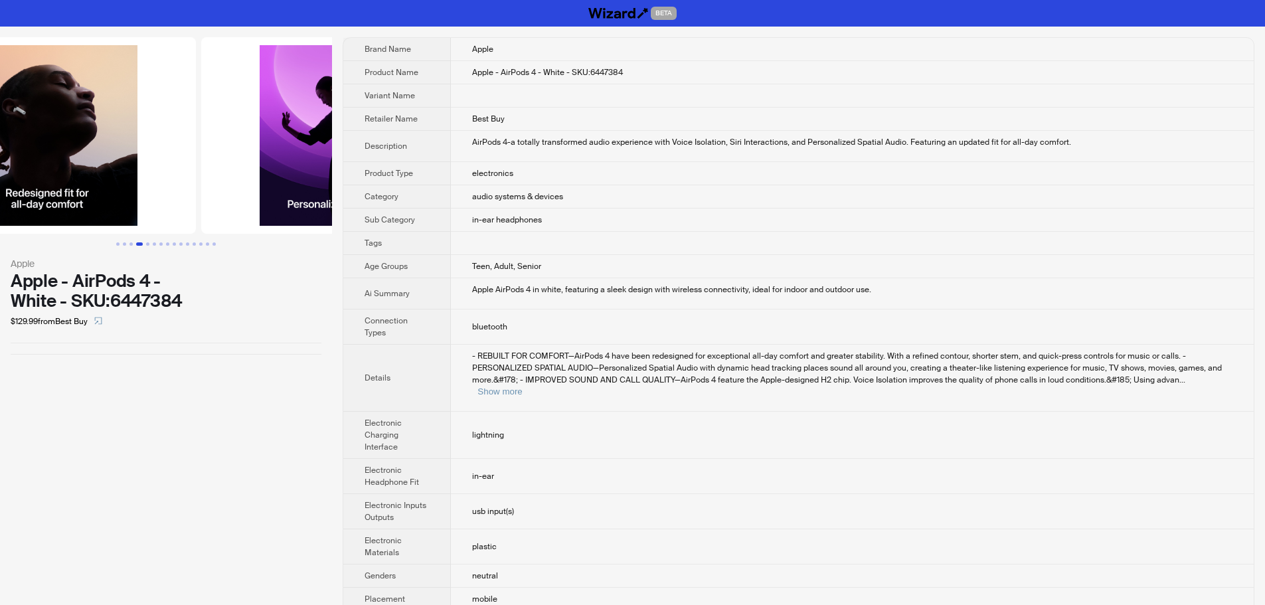
drag, startPoint x: 256, startPoint y: 162, endPoint x: 112, endPoint y: 167, distance: 144.2
click at [114, 167] on ul at bounding box center [166, 135] width 332 height 197
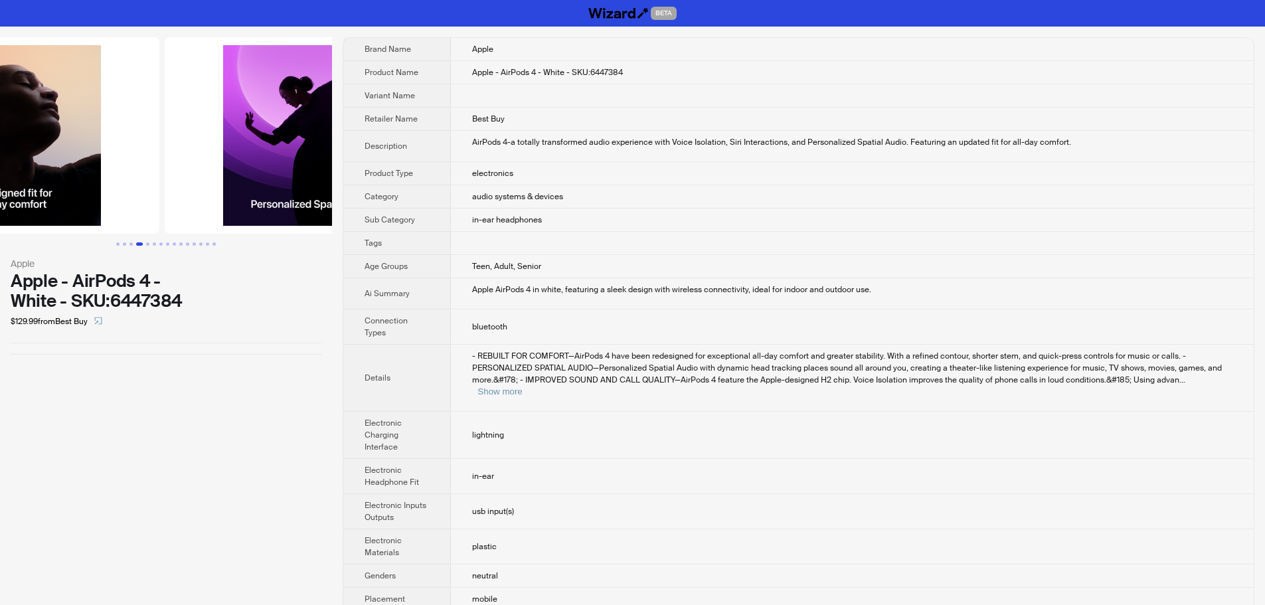
drag, startPoint x: 195, startPoint y: 96, endPoint x: 410, endPoint y: 103, distance: 215.3
click at [390, 102] on div "Apple Apple - AirPods 4 - White - SKU:6447384 $129.99 from Best Buy Brand Name …" at bounding box center [632, 381] width 1265 height 709
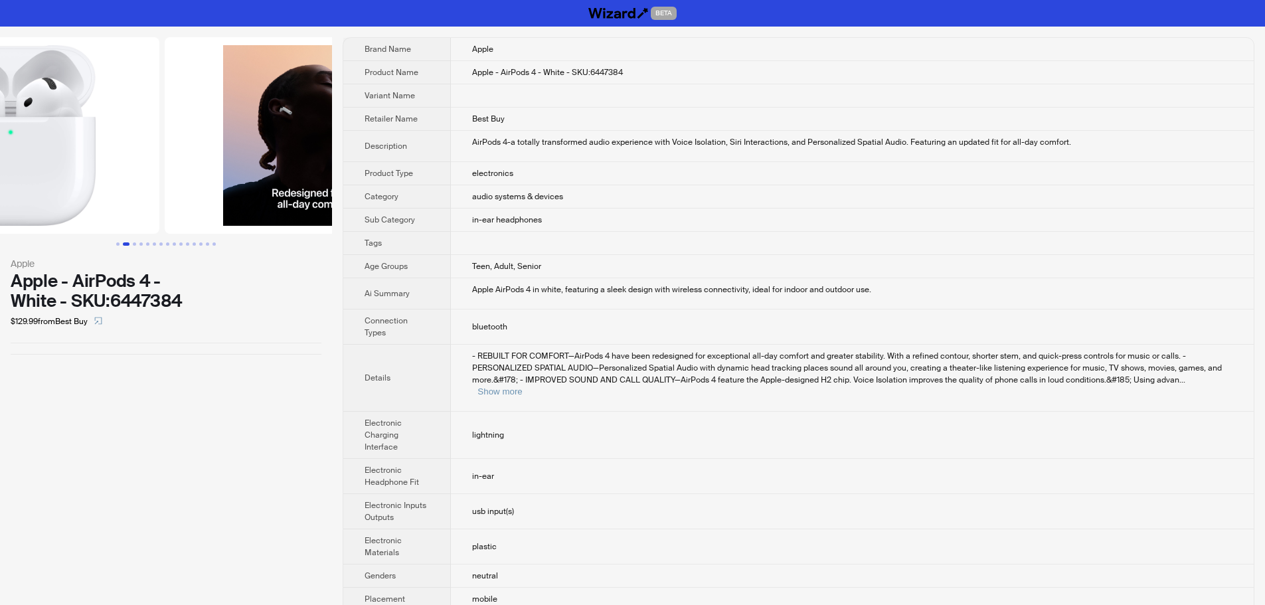
drag, startPoint x: 167, startPoint y: 143, endPoint x: 315, endPoint y: 153, distance: 149.1
click at [308, 149] on img at bounding box center [314, 135] width 298 height 197
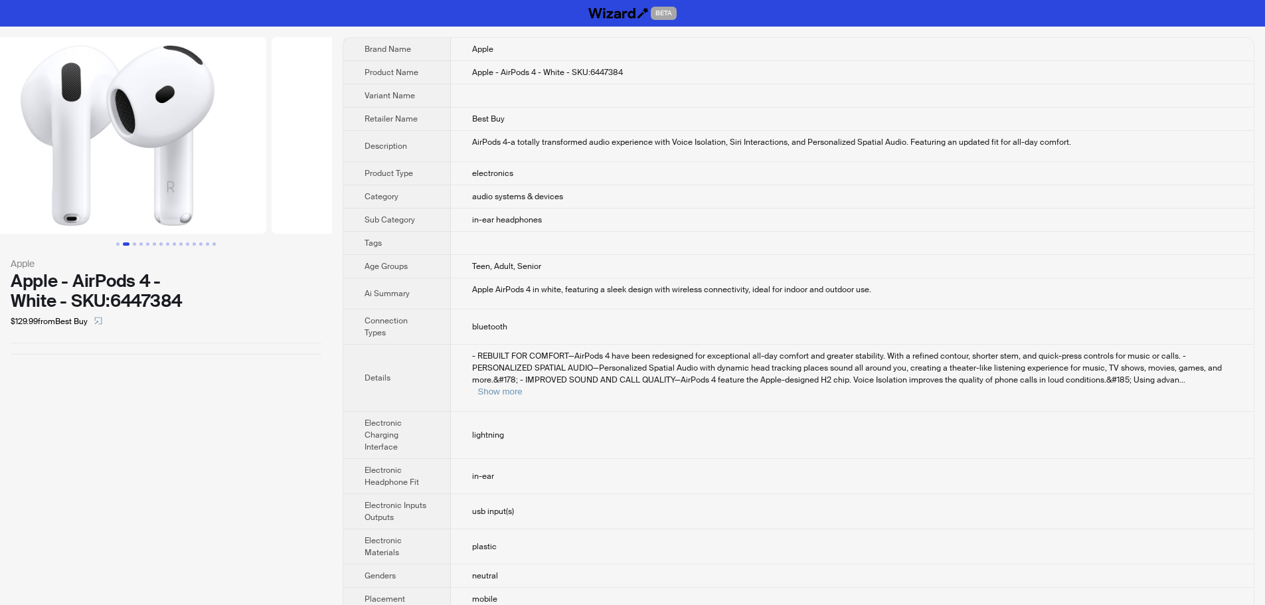
drag, startPoint x: 139, startPoint y: 148, endPoint x: 358, endPoint y: 151, distance: 219.2
click at [329, 149] on img at bounding box center [425, 135] width 298 height 197
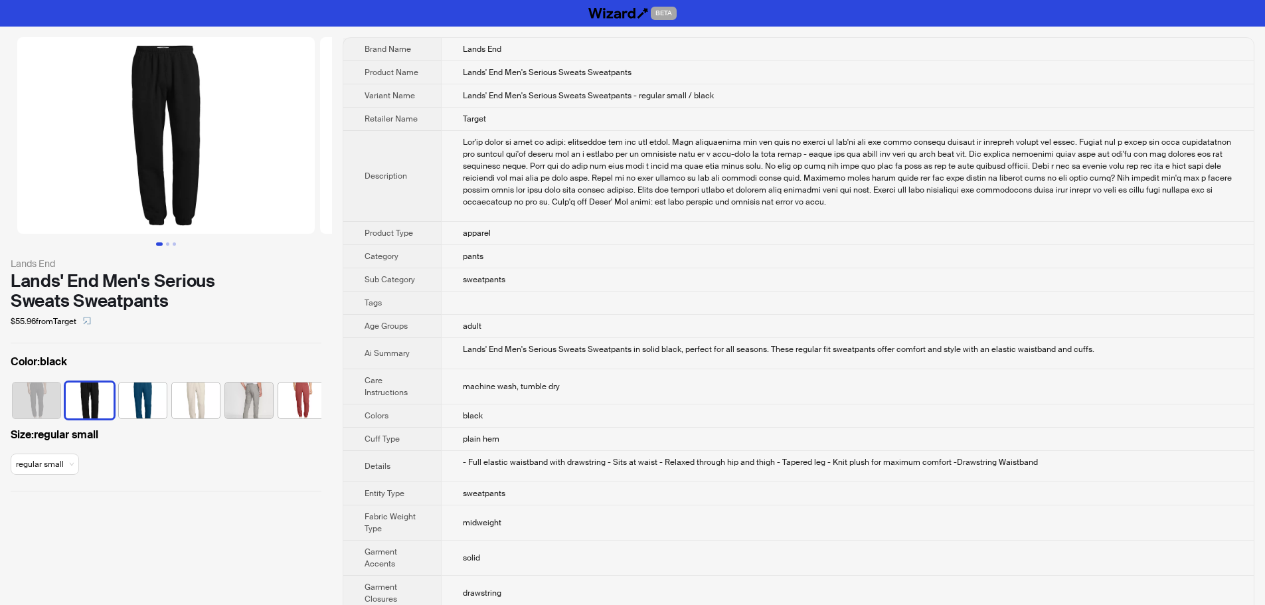
scroll to position [0, 34]
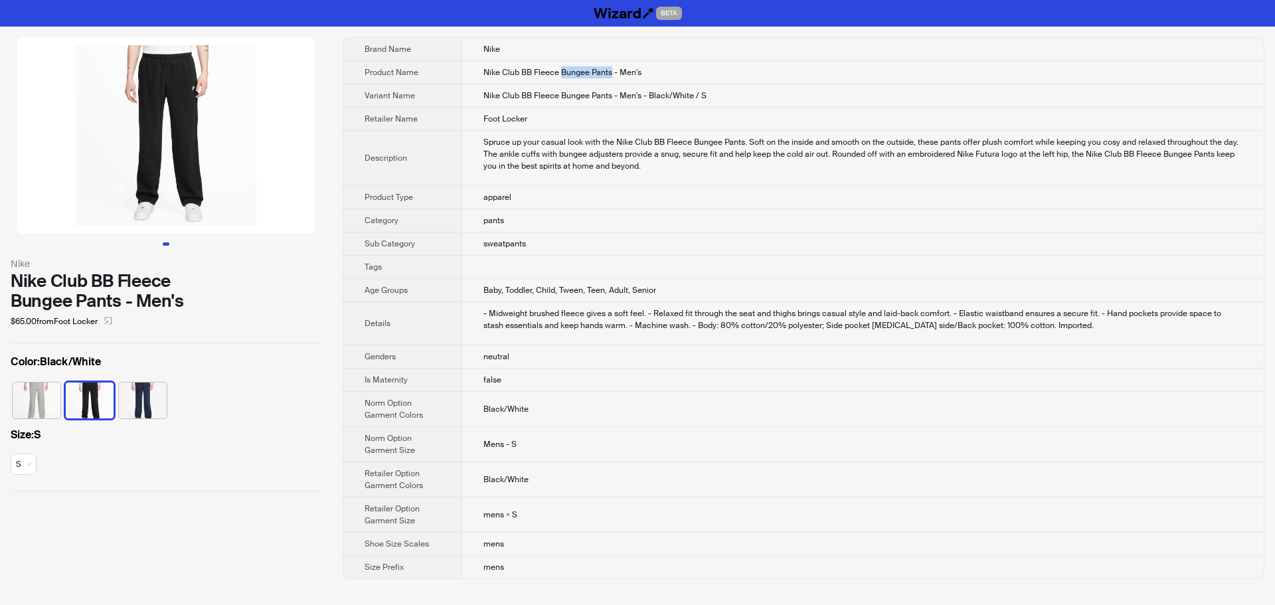
drag, startPoint x: 561, startPoint y: 73, endPoint x: 598, endPoint y: 76, distance: 36.7
click at [610, 78] on td "Nike Club BB Fleece Bungee Pants - Men's" at bounding box center [863, 72] width 802 height 23
click at [752, 57] on td "Nike" at bounding box center [863, 49] width 802 height 23
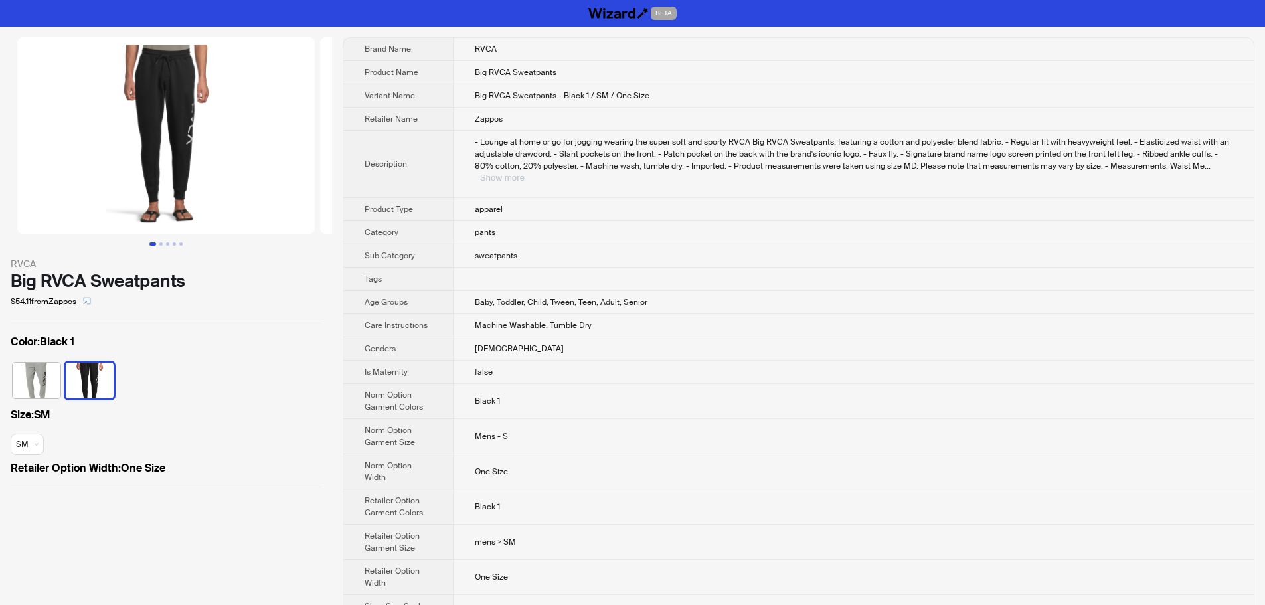
click at [525, 173] on button "Show more" at bounding box center [502, 178] width 44 height 10
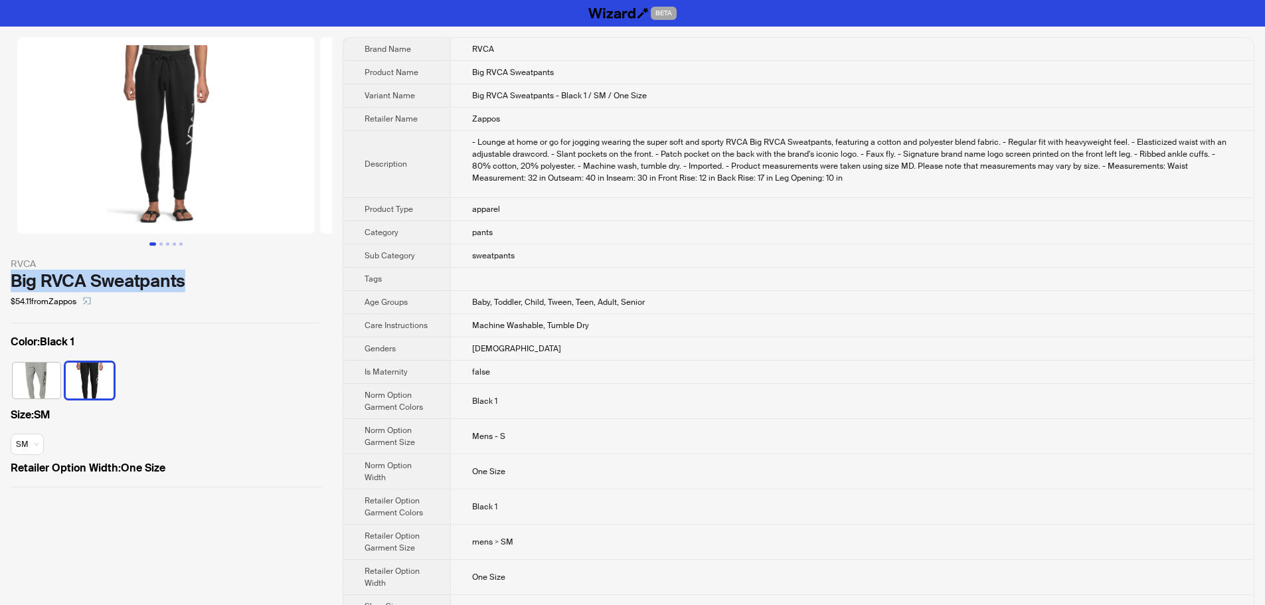
drag, startPoint x: 13, startPoint y: 276, endPoint x: 193, endPoint y: 280, distance: 180.0
click at [193, 280] on div "Big RVCA Sweatpants" at bounding box center [166, 281] width 311 height 20
click at [156, 280] on div "Big RVCA Sweatpants" at bounding box center [166, 281] width 311 height 20
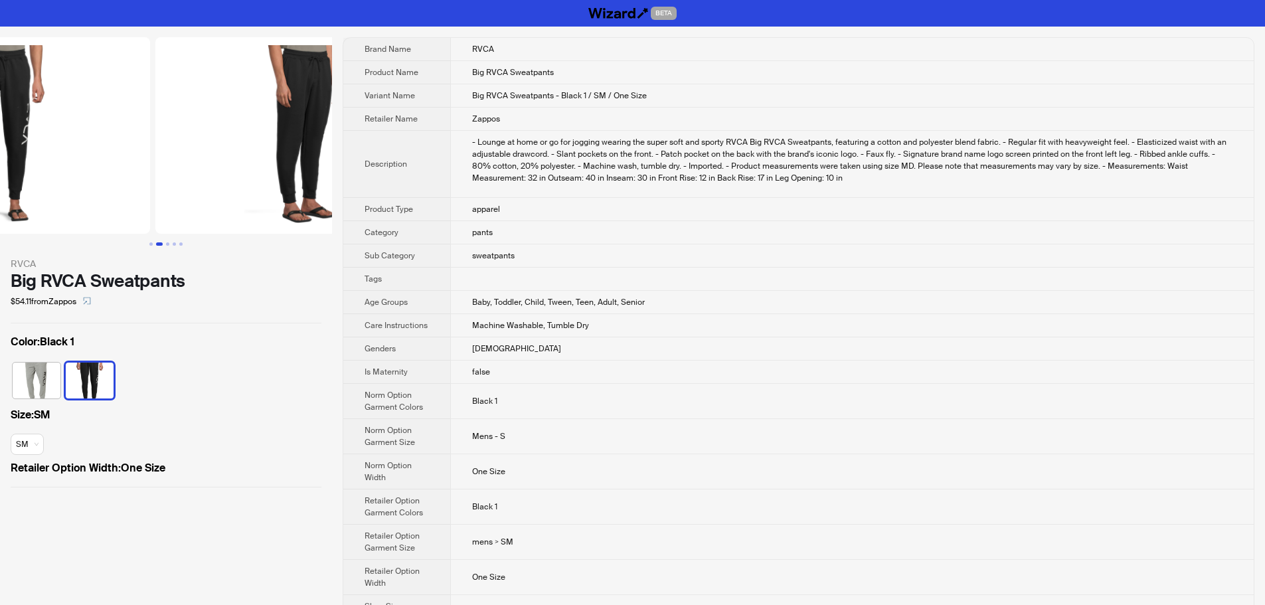
drag, startPoint x: 82, startPoint y: 173, endPoint x: 49, endPoint y: 175, distance: 32.6
click at [78, 173] on img at bounding box center [2, 135] width 298 height 197
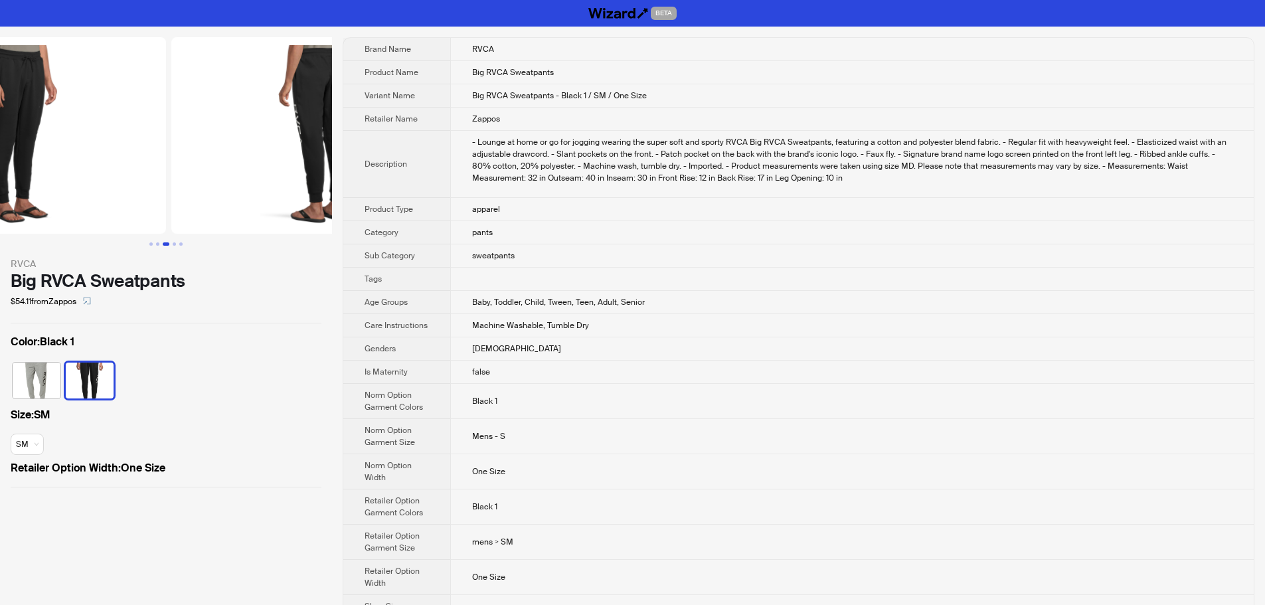
drag, startPoint x: 224, startPoint y: 187, endPoint x: 68, endPoint y: 189, distance: 156.1
click at [72, 189] on img at bounding box center [18, 135] width 298 height 197
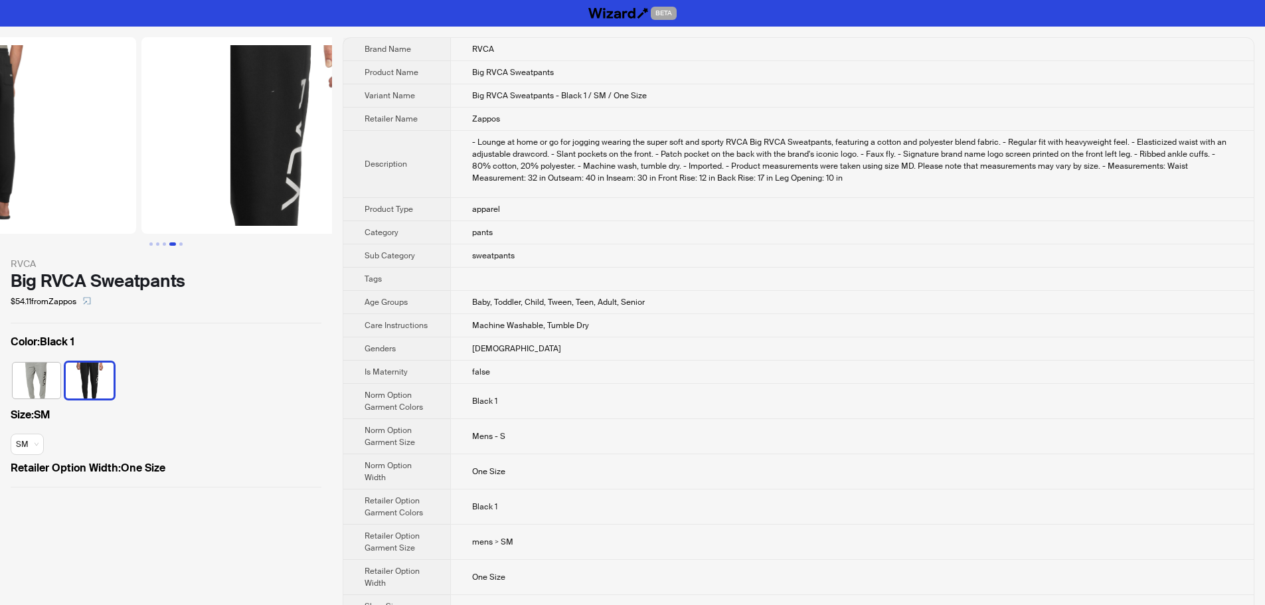
drag, startPoint x: 239, startPoint y: 202, endPoint x: 56, endPoint y: 209, distance: 183.4
click at [64, 208] on ul at bounding box center [166, 135] width 332 height 197
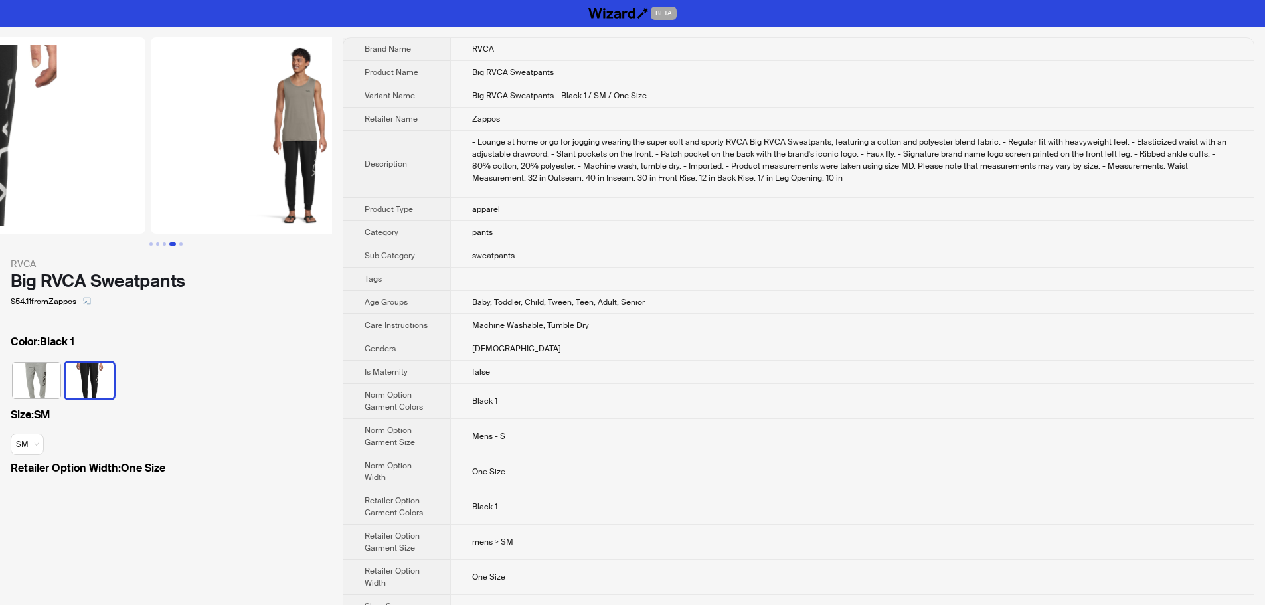
drag, startPoint x: 242, startPoint y: 216, endPoint x: 11, endPoint y: 218, distance: 231.1
click at [21, 217] on ul at bounding box center [166, 135] width 332 height 197
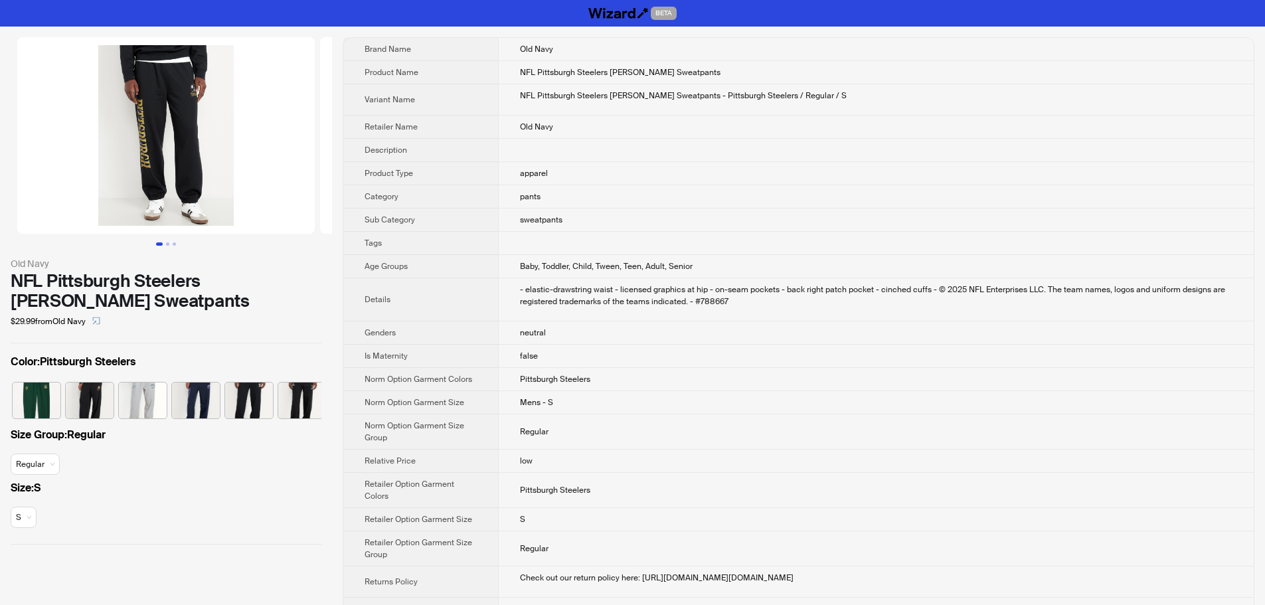
scroll to position [0, 114]
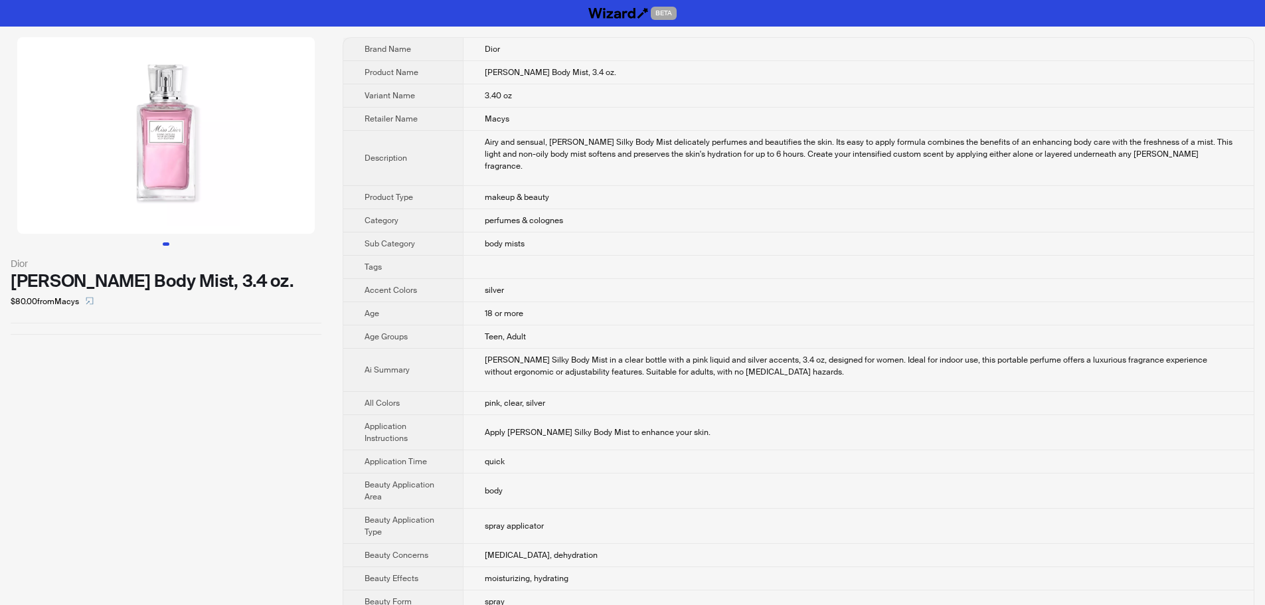
click at [802, 190] on td "makeup & beauty" at bounding box center [858, 197] width 791 height 23
drag, startPoint x: 93, startPoint y: 277, endPoint x: 211, endPoint y: 287, distance: 118.6
click at [211, 287] on div "[PERSON_NAME] Body Mist, 3.4 oz." at bounding box center [166, 281] width 311 height 20
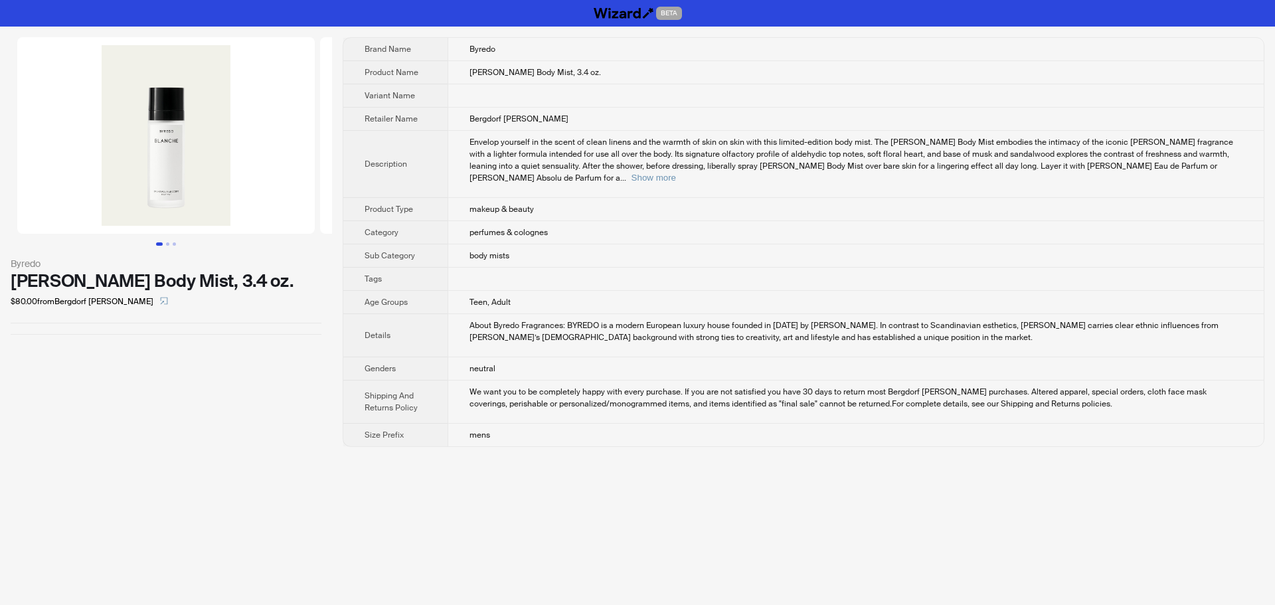
click at [942, 177] on td "Envelop yourself in the scent of clean linens and the warmth of skin on skin wi…" at bounding box center [856, 164] width 816 height 67
drag, startPoint x: 15, startPoint y: 278, endPoint x: 157, endPoint y: 288, distance: 143.2
click at [157, 288] on div "Blanche Body Mist, 3.4 oz." at bounding box center [166, 281] width 311 height 20
click at [106, 334] on div at bounding box center [166, 334] width 311 height 1
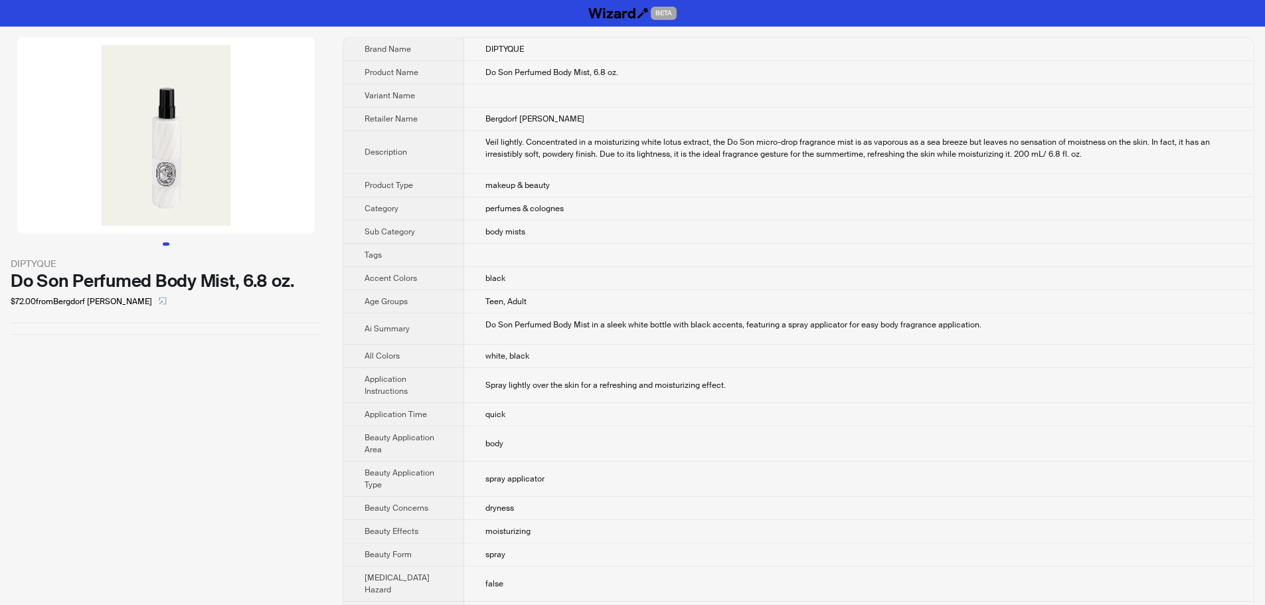
click at [163, 366] on div "DIPTYQUE Do Son Perfumed Body Mist, 6.8 oz. $72.00 from Bergdorf Goodman" at bounding box center [166, 536] width 332 height 1018
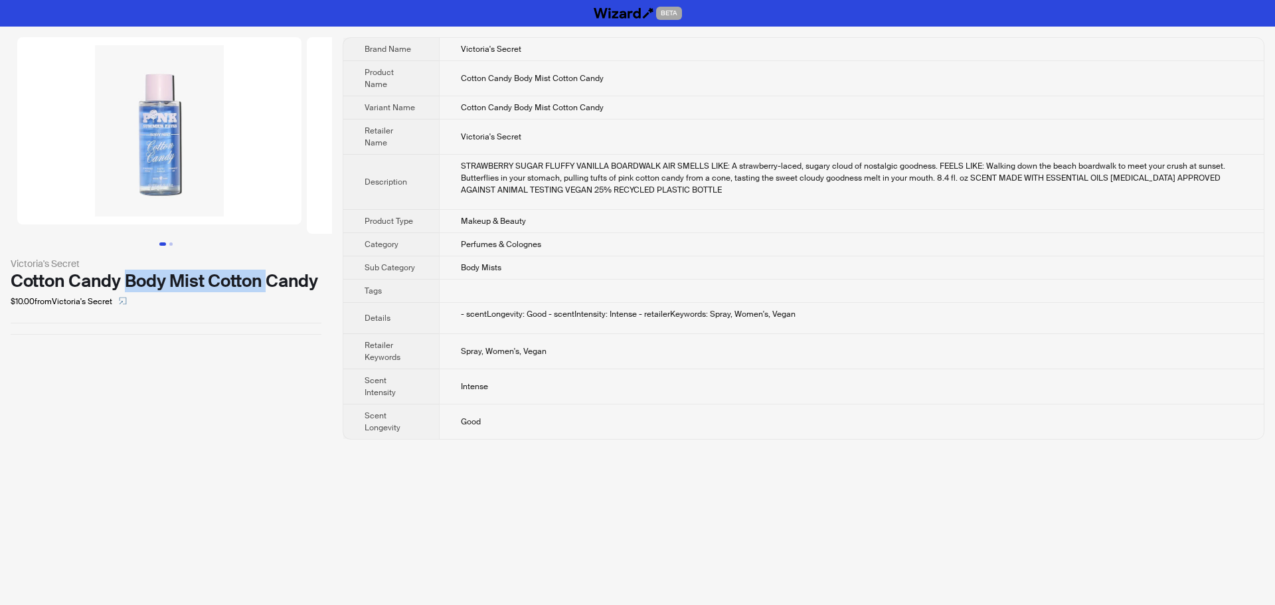
drag, startPoint x: 126, startPoint y: 284, endPoint x: 272, endPoint y: 283, distance: 145.4
click at [272, 283] on div "Cotton Candy Body Mist Cotton Candy" at bounding box center [166, 281] width 311 height 20
click at [217, 305] on div "$10.00 from Victoria's Secret" at bounding box center [166, 301] width 311 height 21
